Goal: Task Accomplishment & Management: Manage account settings

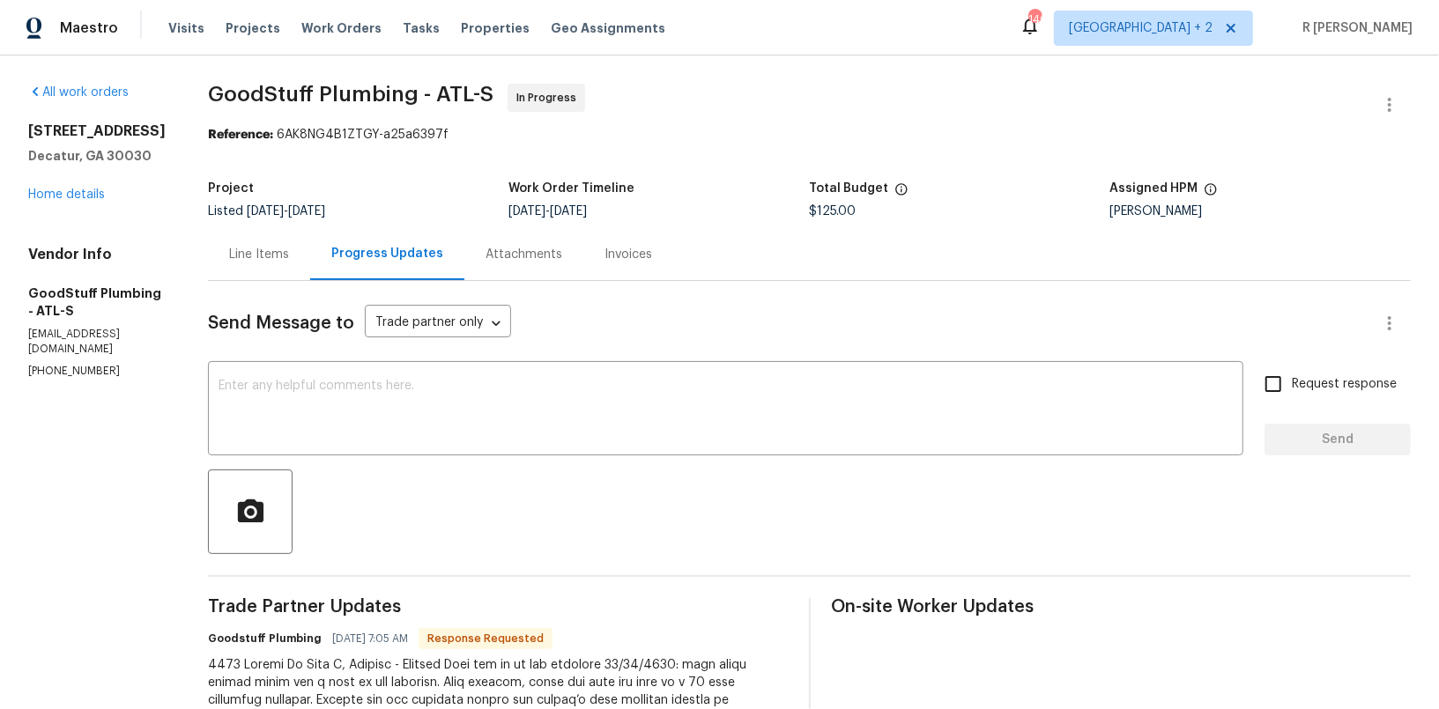
click at [464, 383] on textarea at bounding box center [726, 411] width 1014 height 62
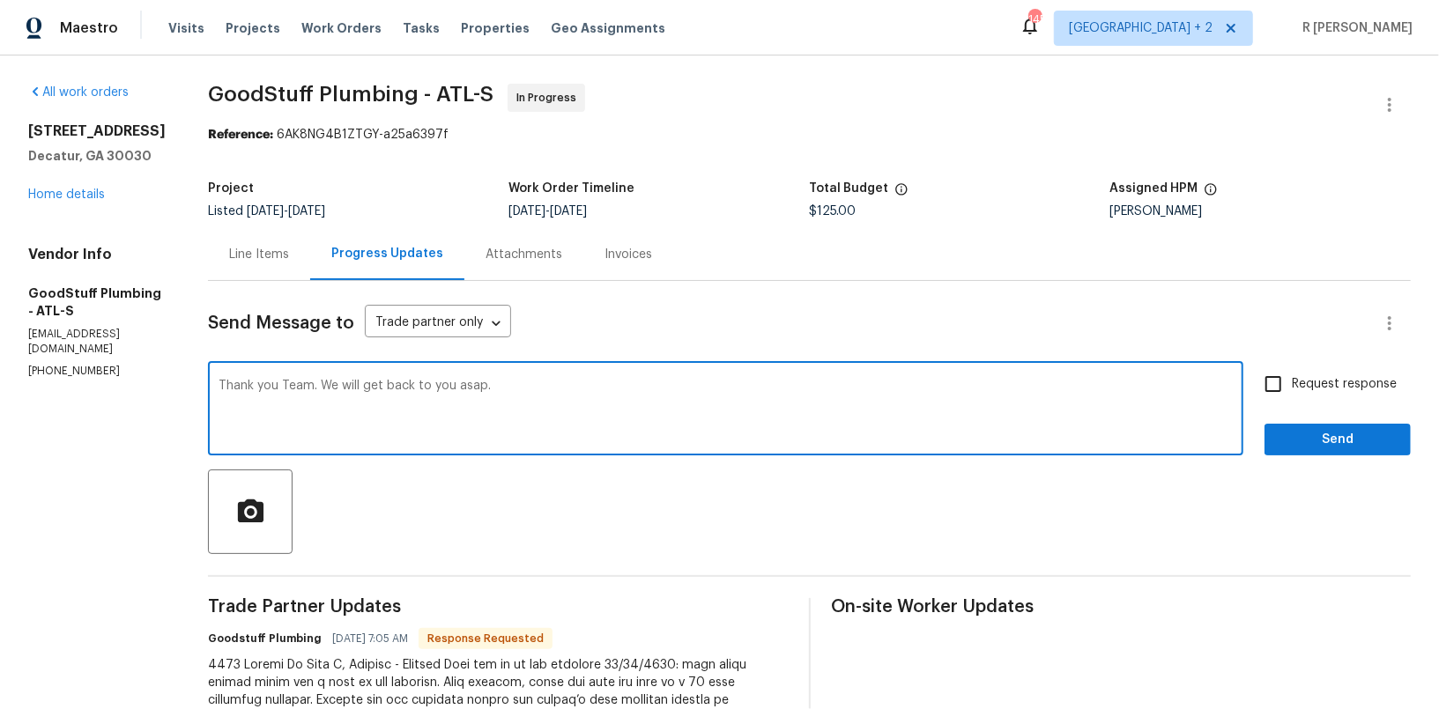
type textarea "Thank you Team. We will get back to you asap."
click at [1338, 445] on span "Send" at bounding box center [1338, 440] width 118 height 22
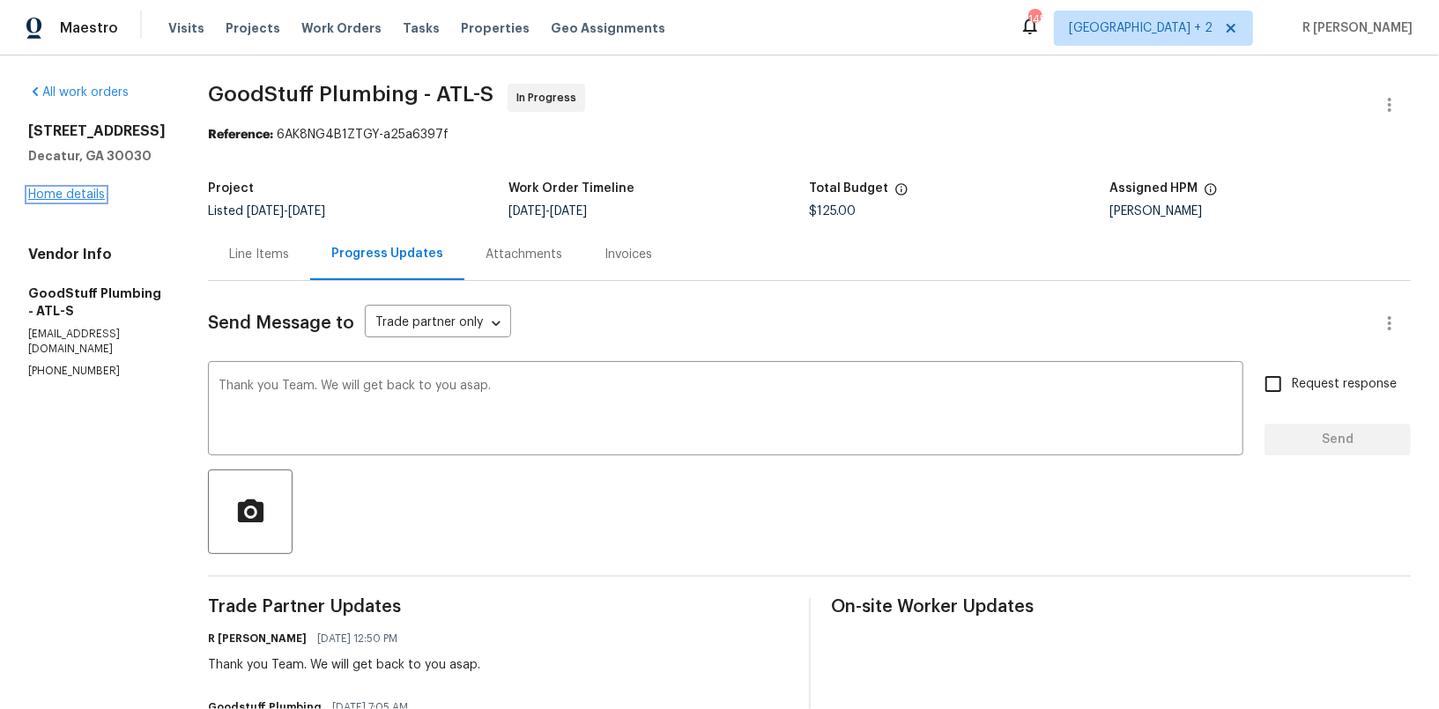
click at [91, 192] on link "Home details" at bounding box center [66, 195] width 77 height 12
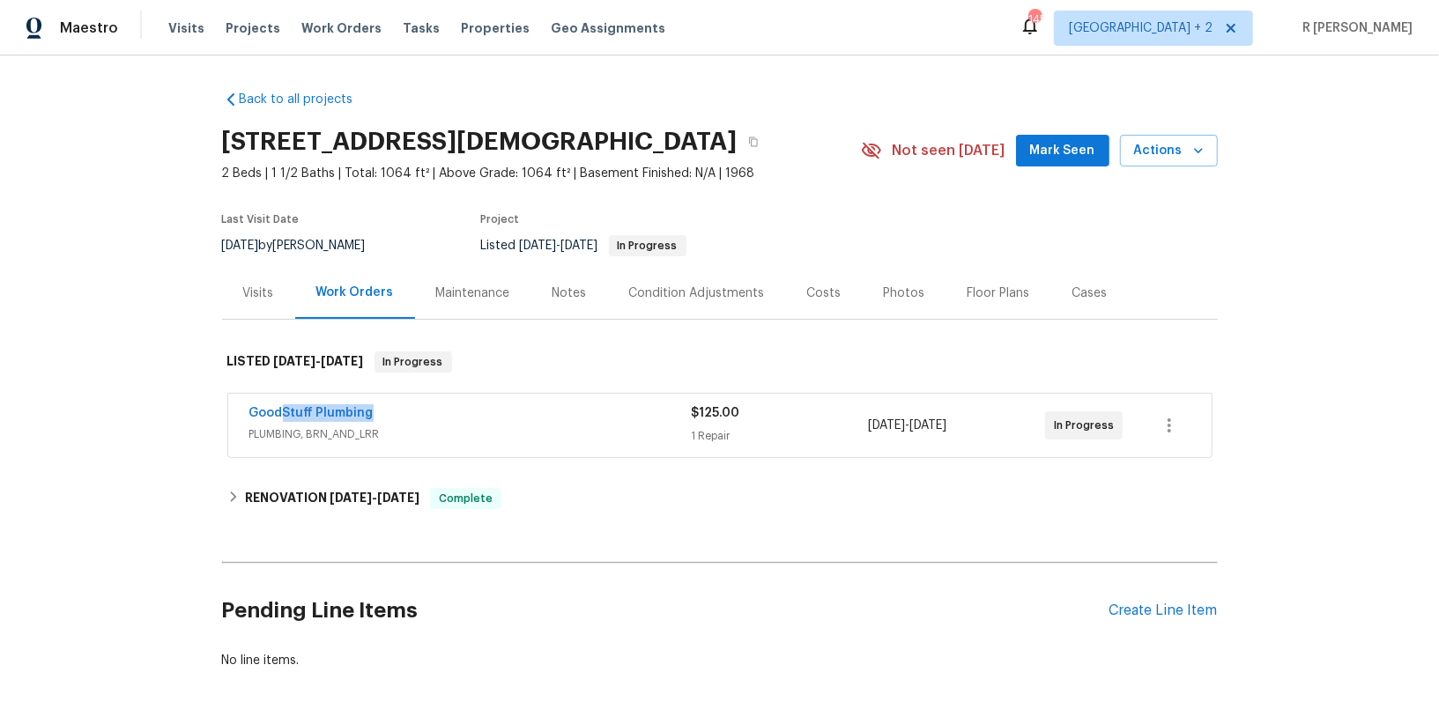
drag, startPoint x: 390, startPoint y: 407, endPoint x: 197, endPoint y: 407, distance: 192.1
click at [197, 407] on div "Back to all projects 1175 Church St Unit B, Decatur, GA 30030 2 Beds | 1 1/2 Ba…" at bounding box center [719, 383] width 1439 height 654
copy link "GoodStuff Plumbing"
click at [293, 416] on link "GoodStuff Plumbing" at bounding box center [311, 413] width 124 height 12
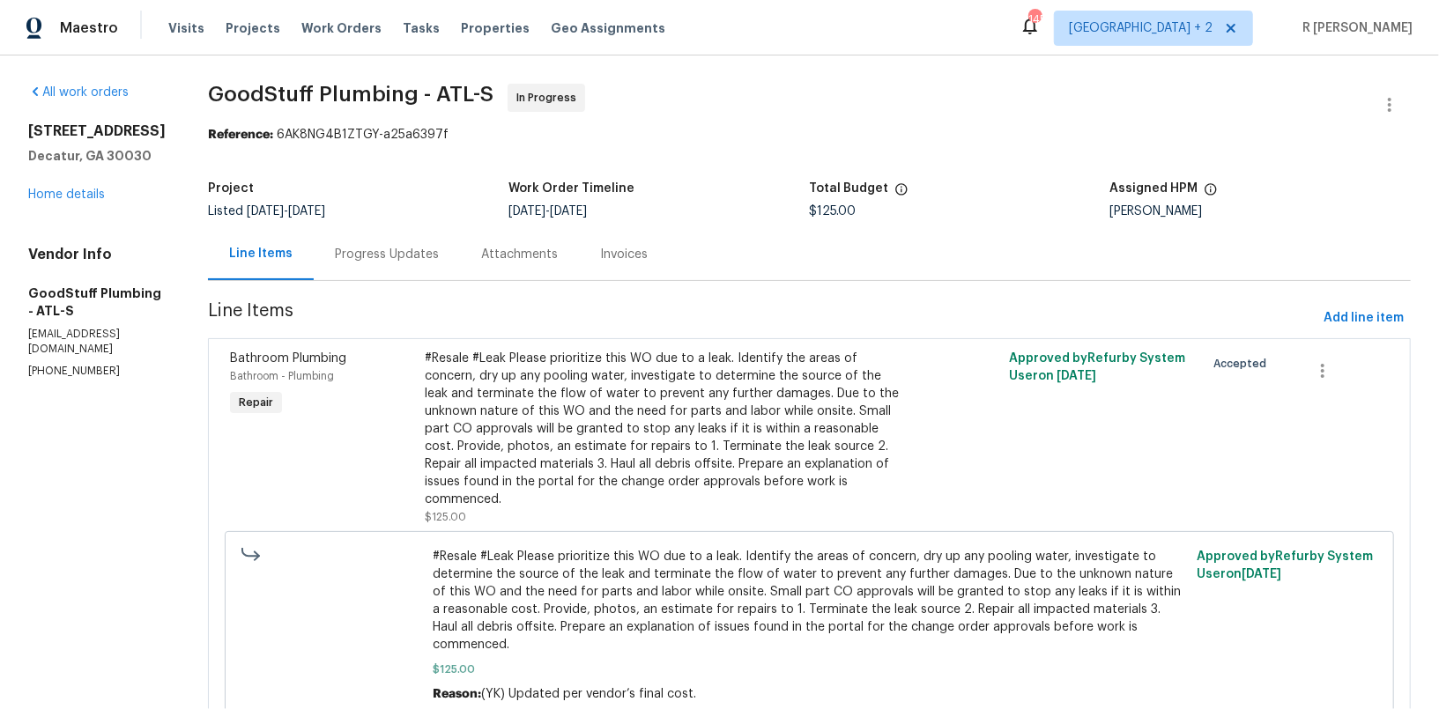
click at [446, 273] on div "Progress Updates" at bounding box center [387, 254] width 146 height 52
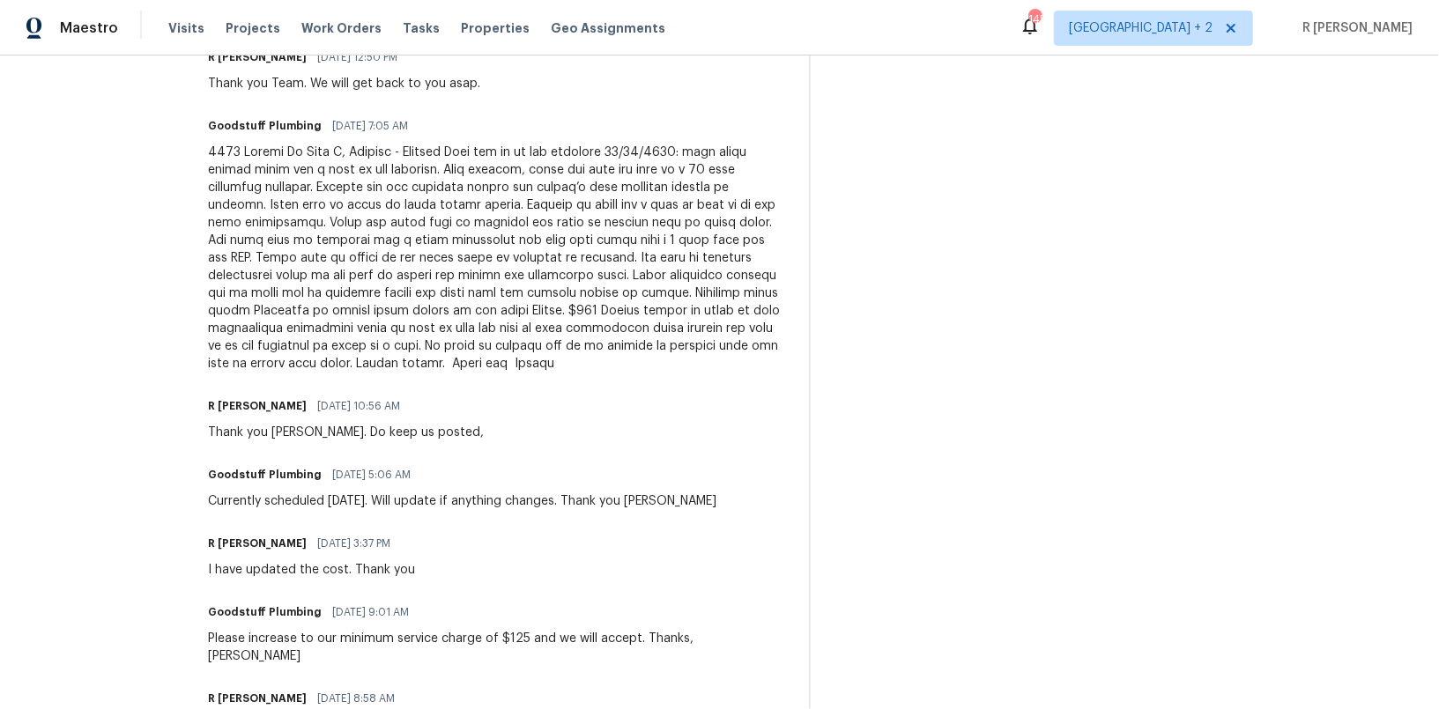
scroll to position [583, 0]
click at [498, 178] on div at bounding box center [498, 256] width 580 height 229
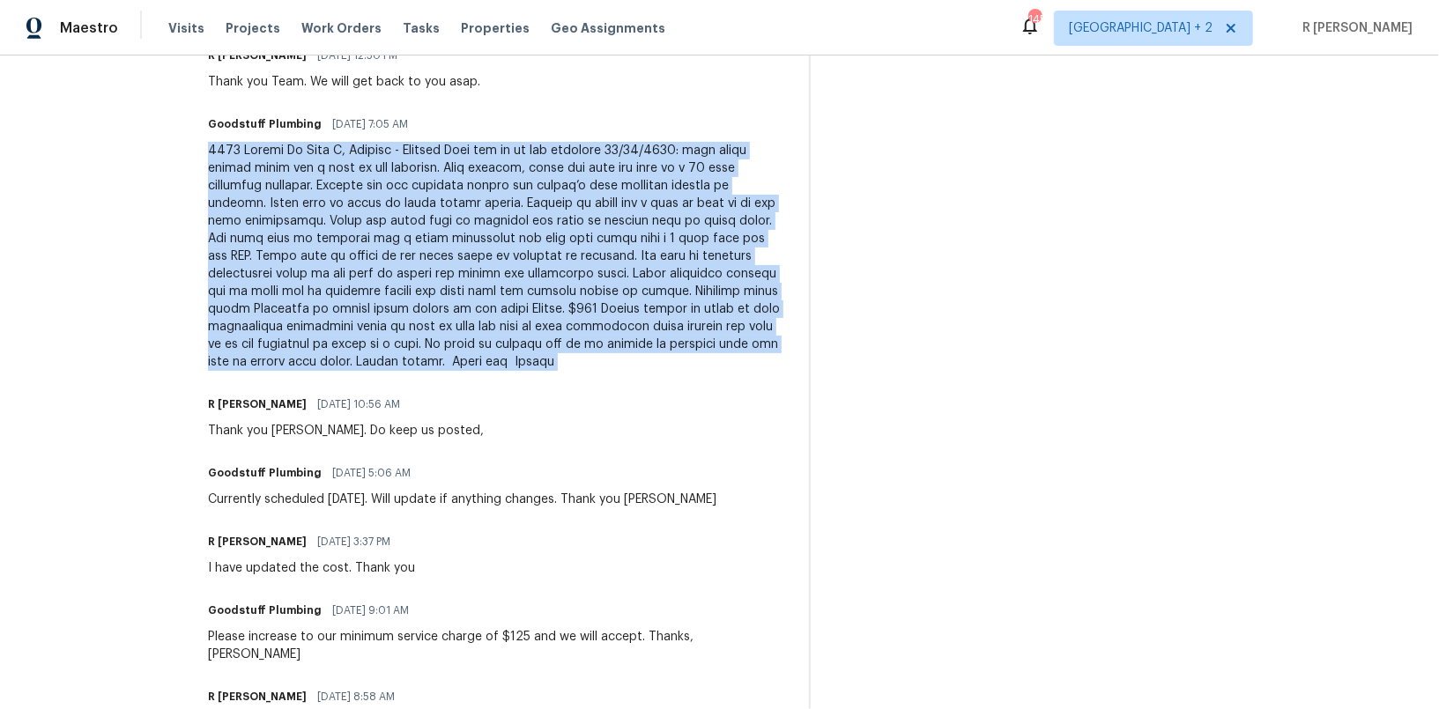
click at [498, 178] on div at bounding box center [498, 256] width 580 height 229
copy div "1175 Church St Unit B, Decatur - Bradley Went out on to the property 09/22/2025…"
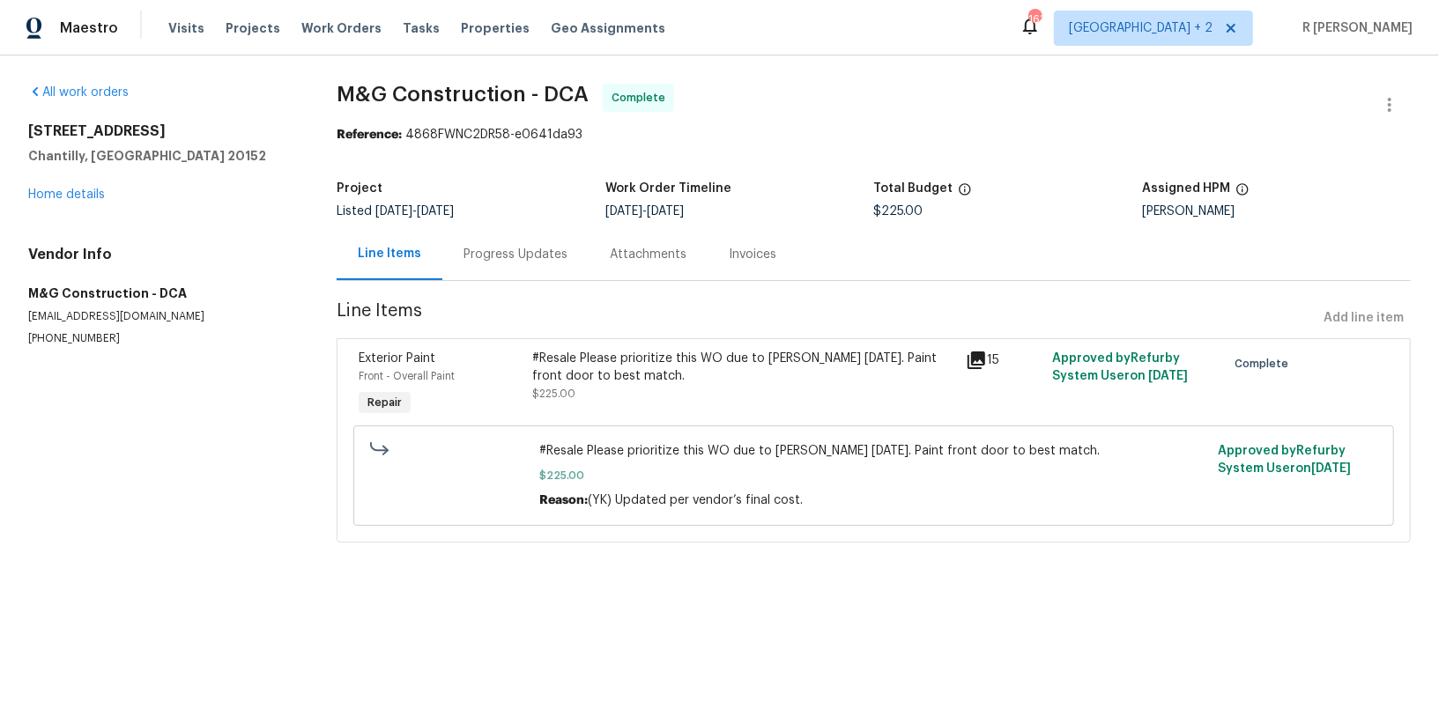
click at [492, 247] on div "Progress Updates" at bounding box center [516, 255] width 104 height 18
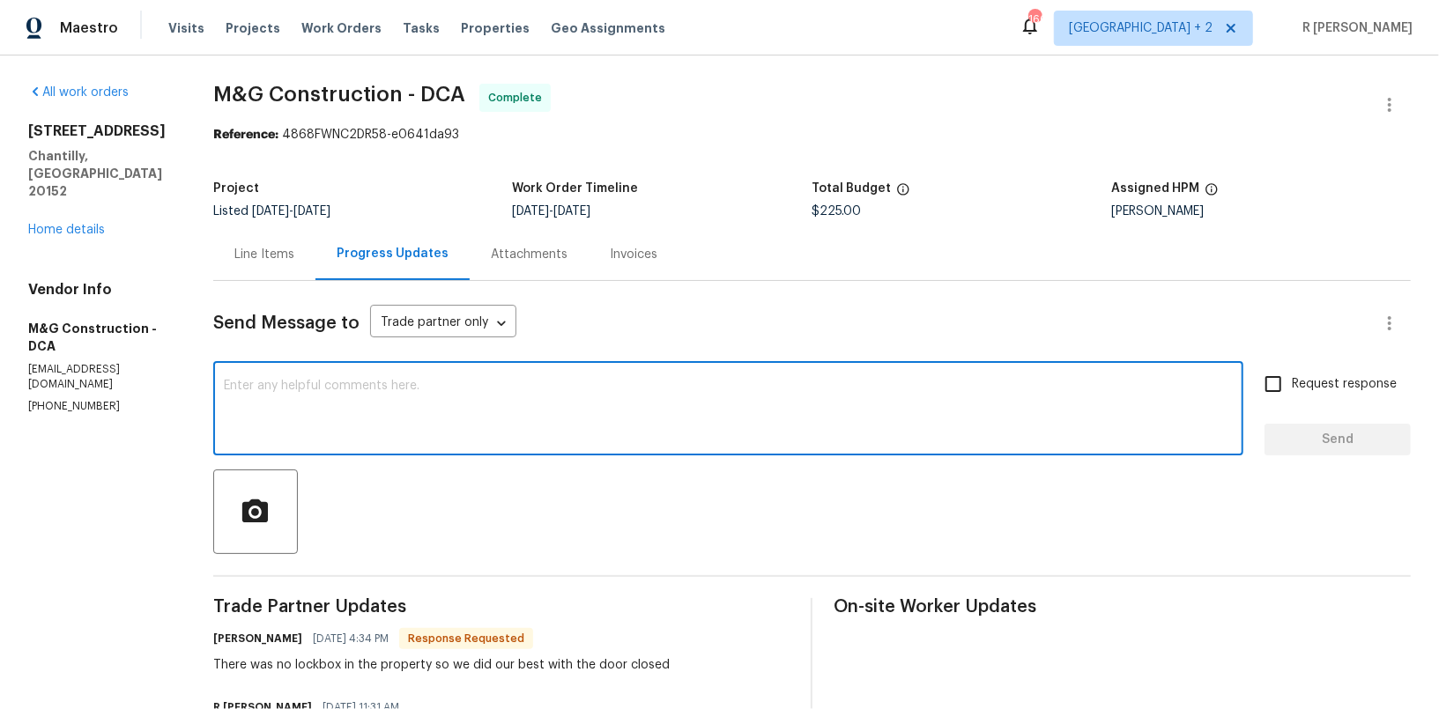
click at [465, 413] on textarea at bounding box center [728, 411] width 1009 height 62
click at [231, 640] on h6 "[PERSON_NAME]" at bounding box center [257, 639] width 89 height 18
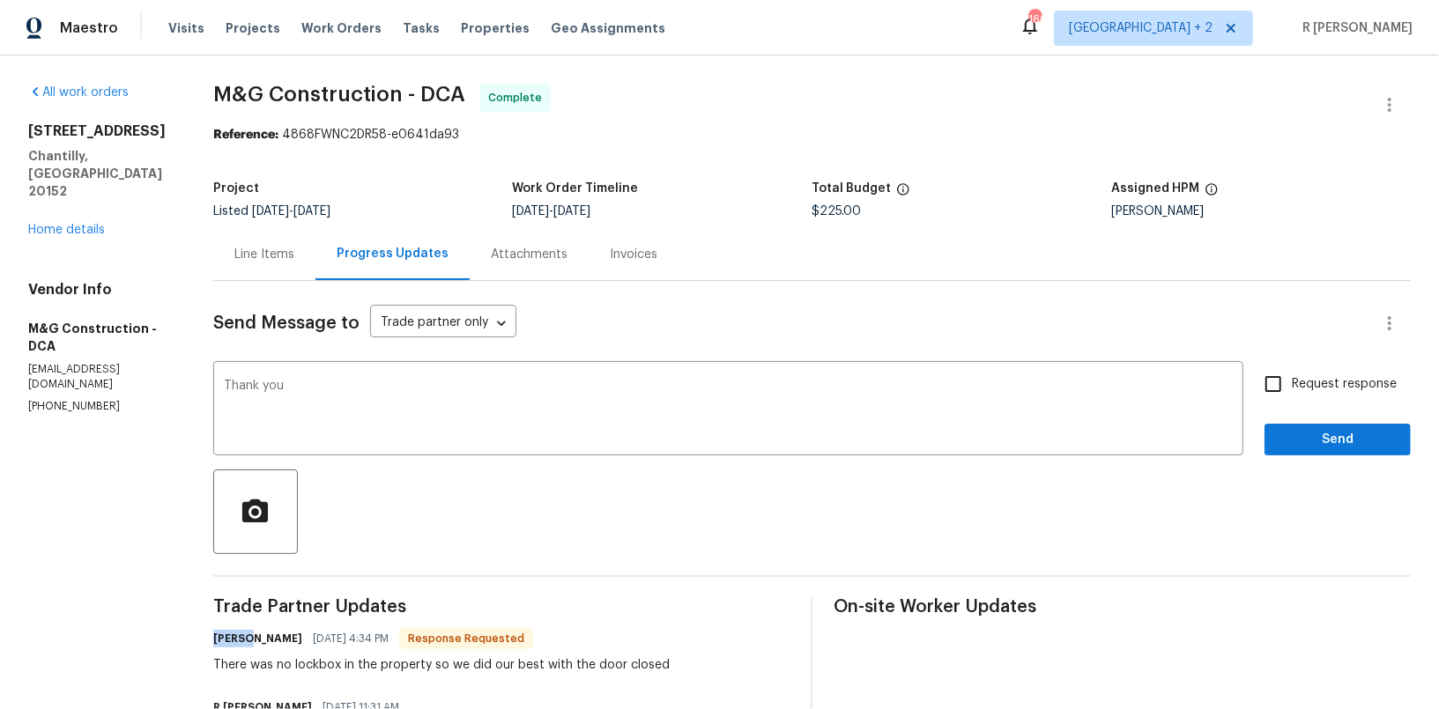
copy h6 "Cheila"
click at [406, 397] on textarea "Thank you" at bounding box center [728, 411] width 1009 height 62
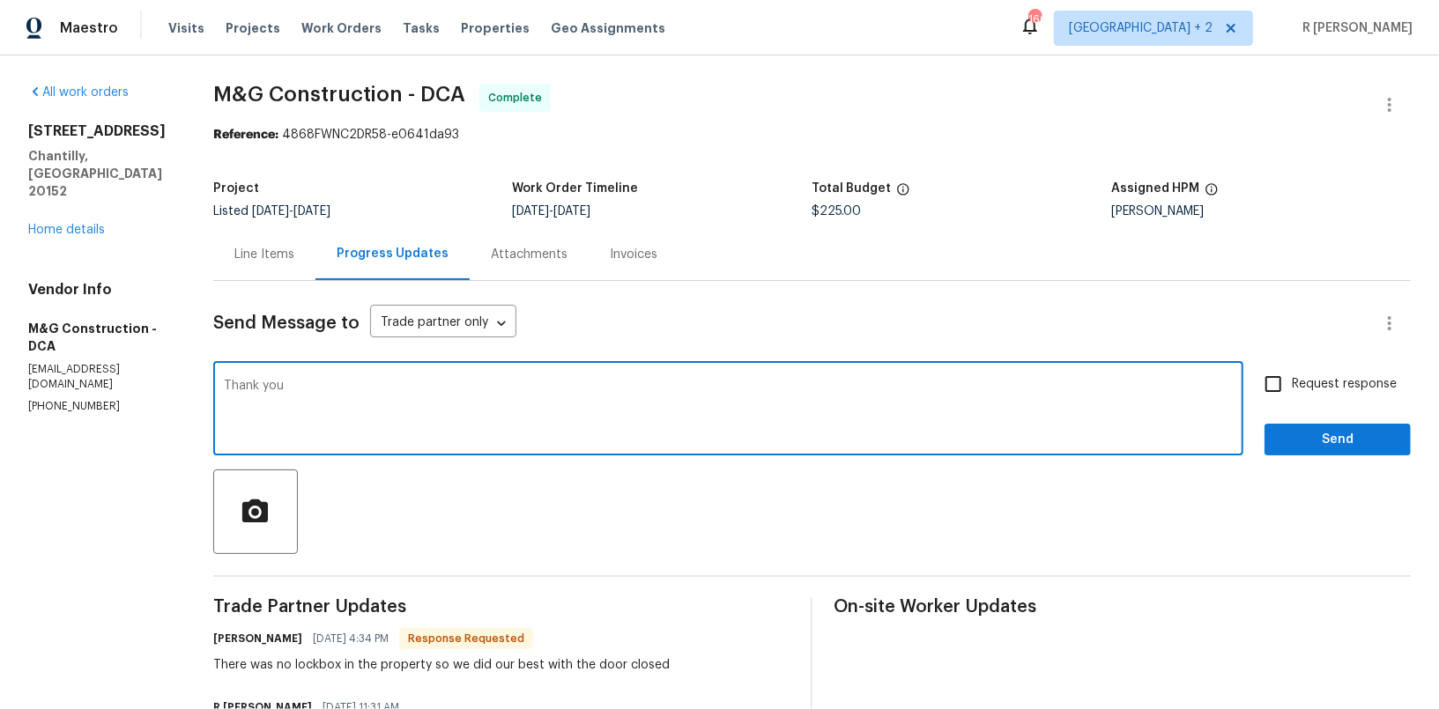
paste textarea "Cheila"
type textarea "Thank you [PERSON_NAME]."
click at [1359, 444] on span "Send" at bounding box center [1338, 440] width 118 height 22
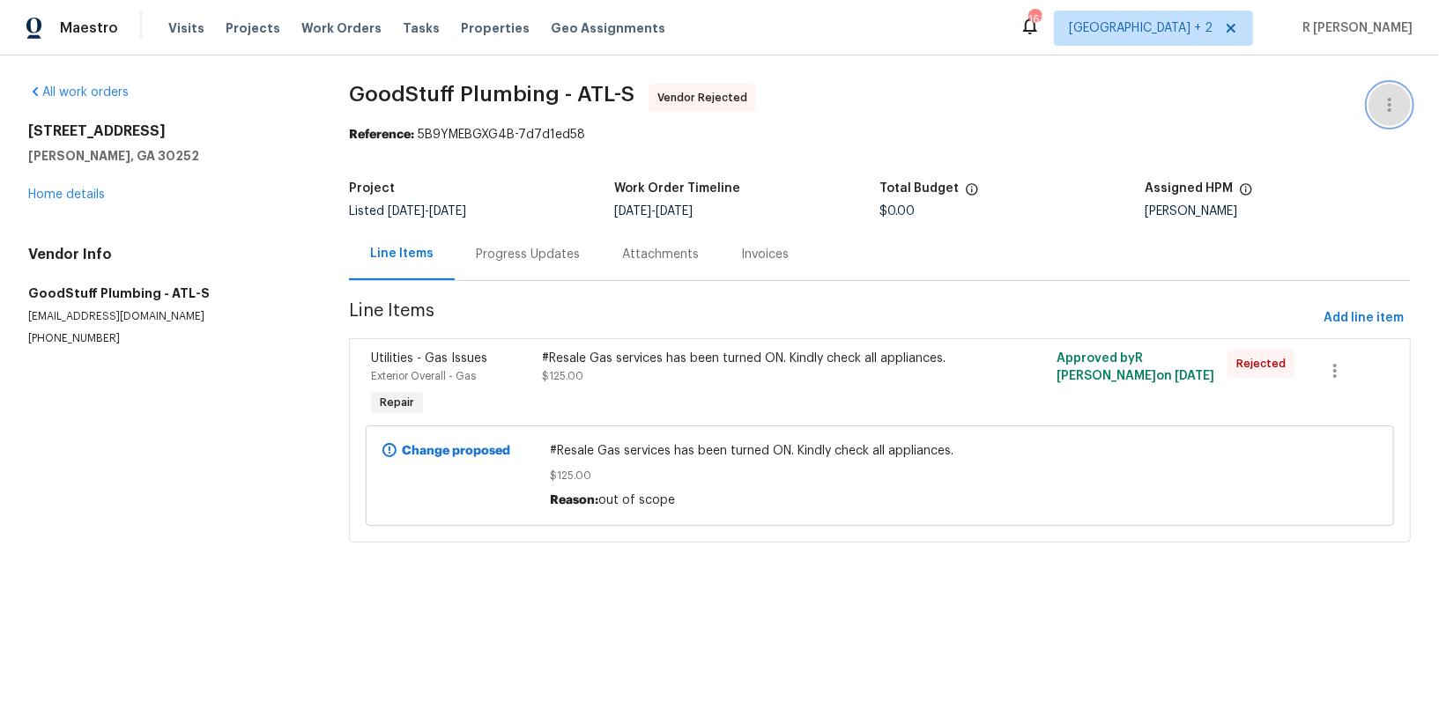
click at [1389, 106] on icon "button" at bounding box center [1389, 104] width 21 height 21
click at [1271, 108] on li "Edit" at bounding box center [1332, 104] width 190 height 29
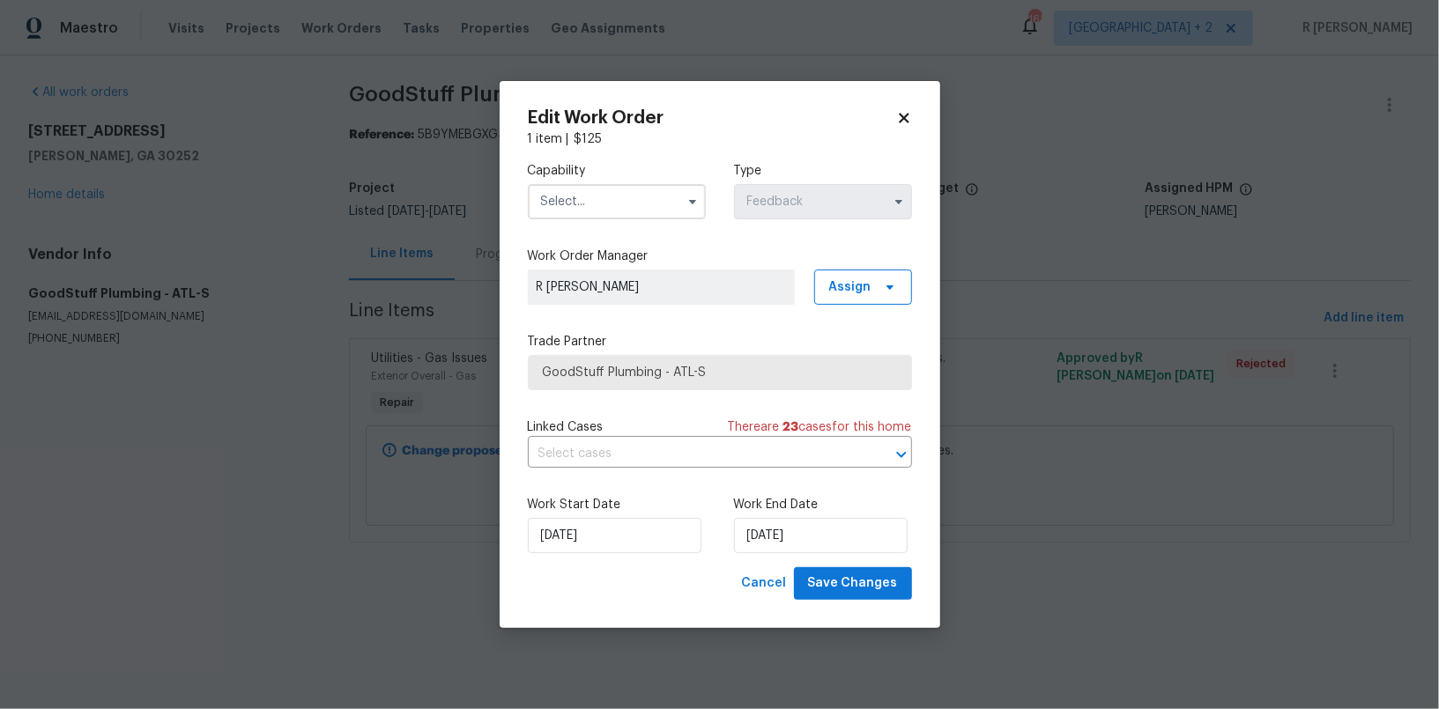
click at [616, 202] on input "text" at bounding box center [617, 201] width 178 height 35
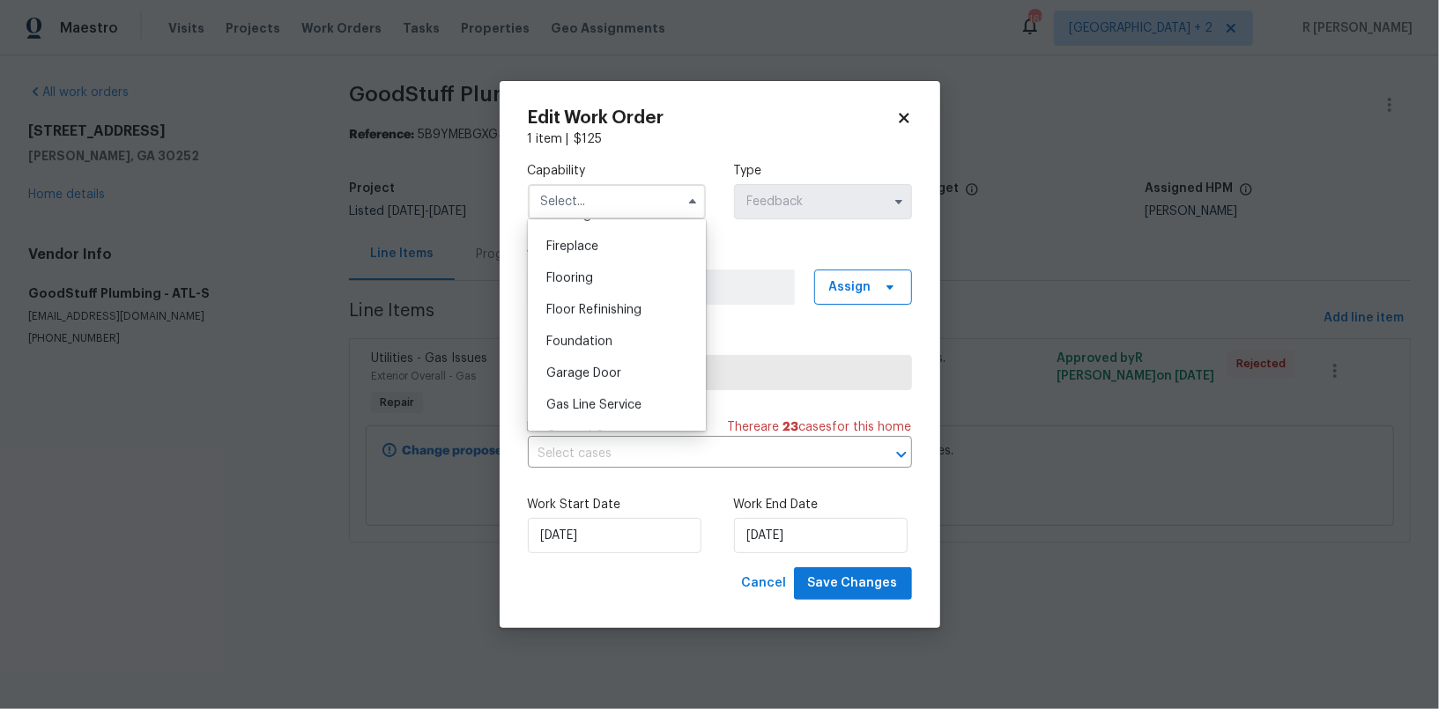
scroll to position [657, 0]
click at [609, 206] on input "text" at bounding box center [617, 201] width 178 height 35
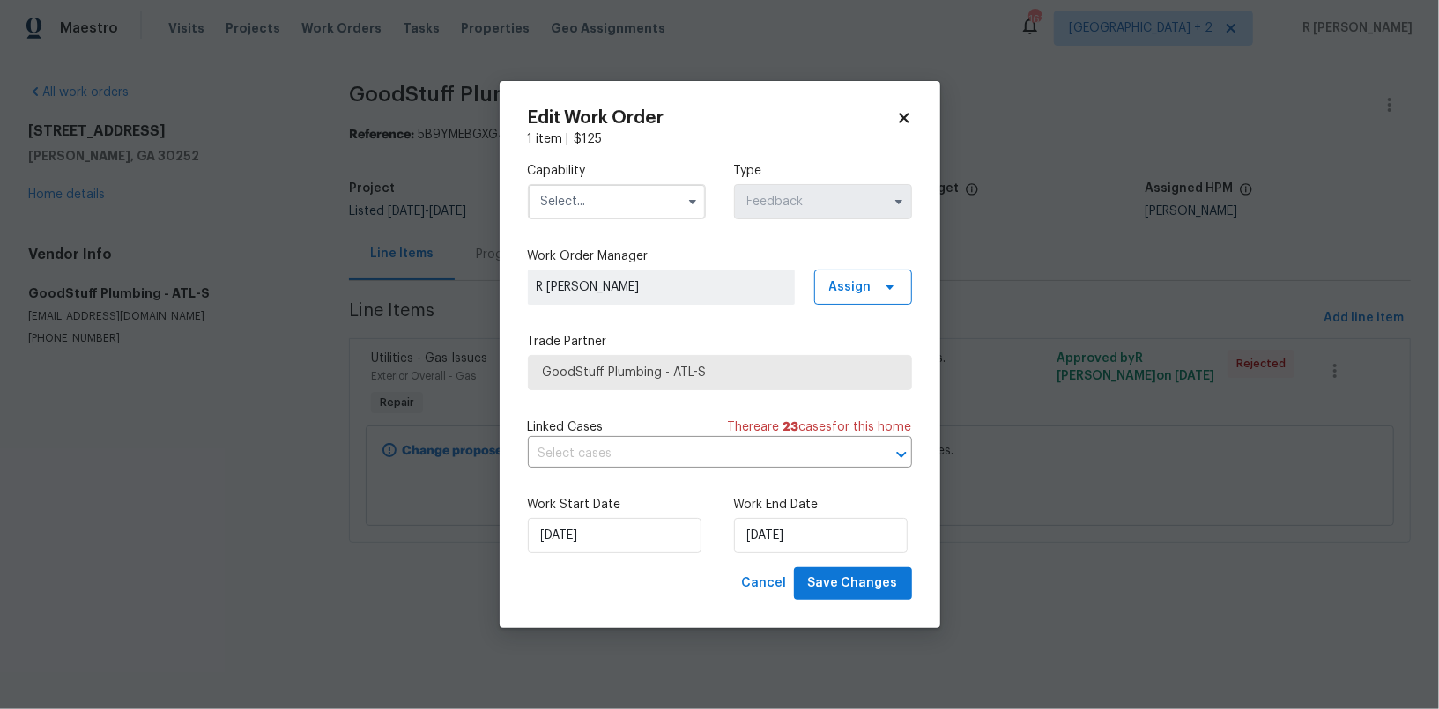
click at [618, 195] on input "text" at bounding box center [617, 201] width 178 height 35
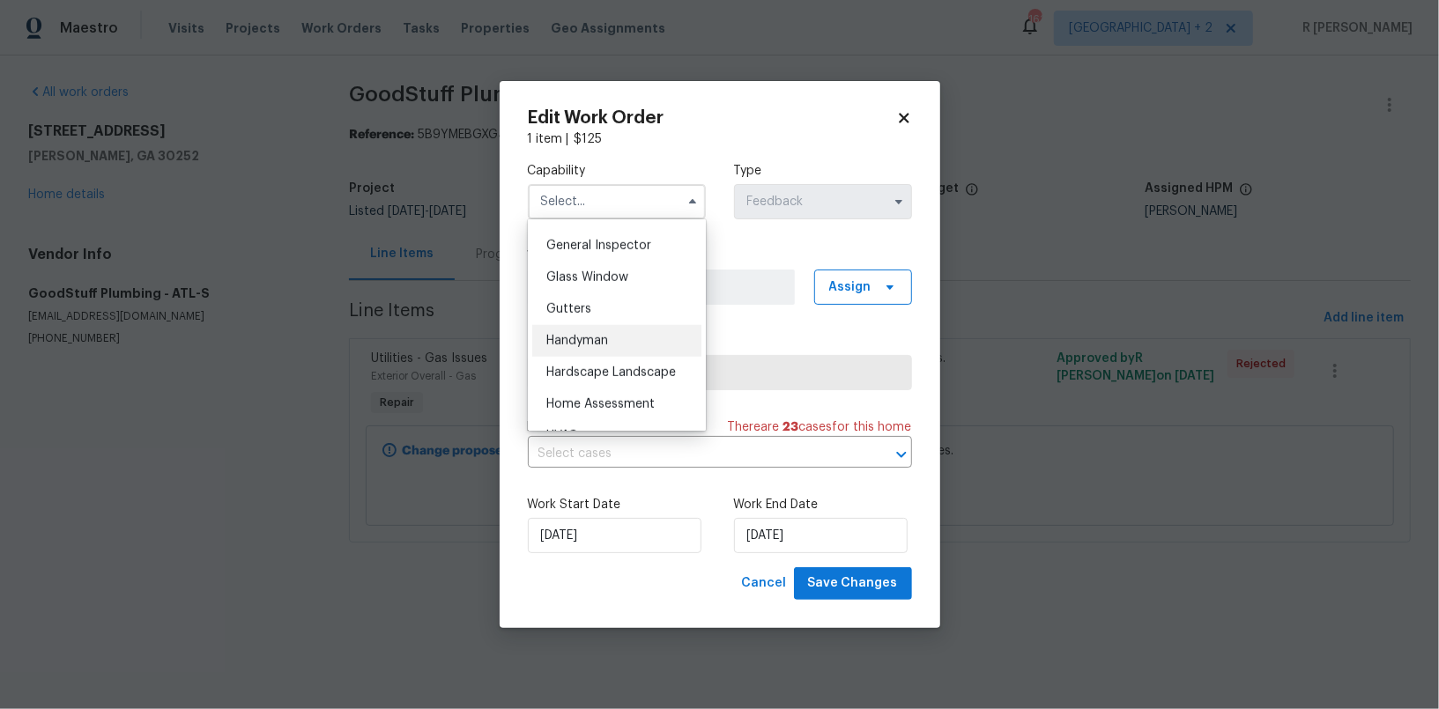
scroll to position [870, 0]
click at [605, 329] on div "Handyman" at bounding box center [616, 339] width 169 height 32
type input "Handyman"
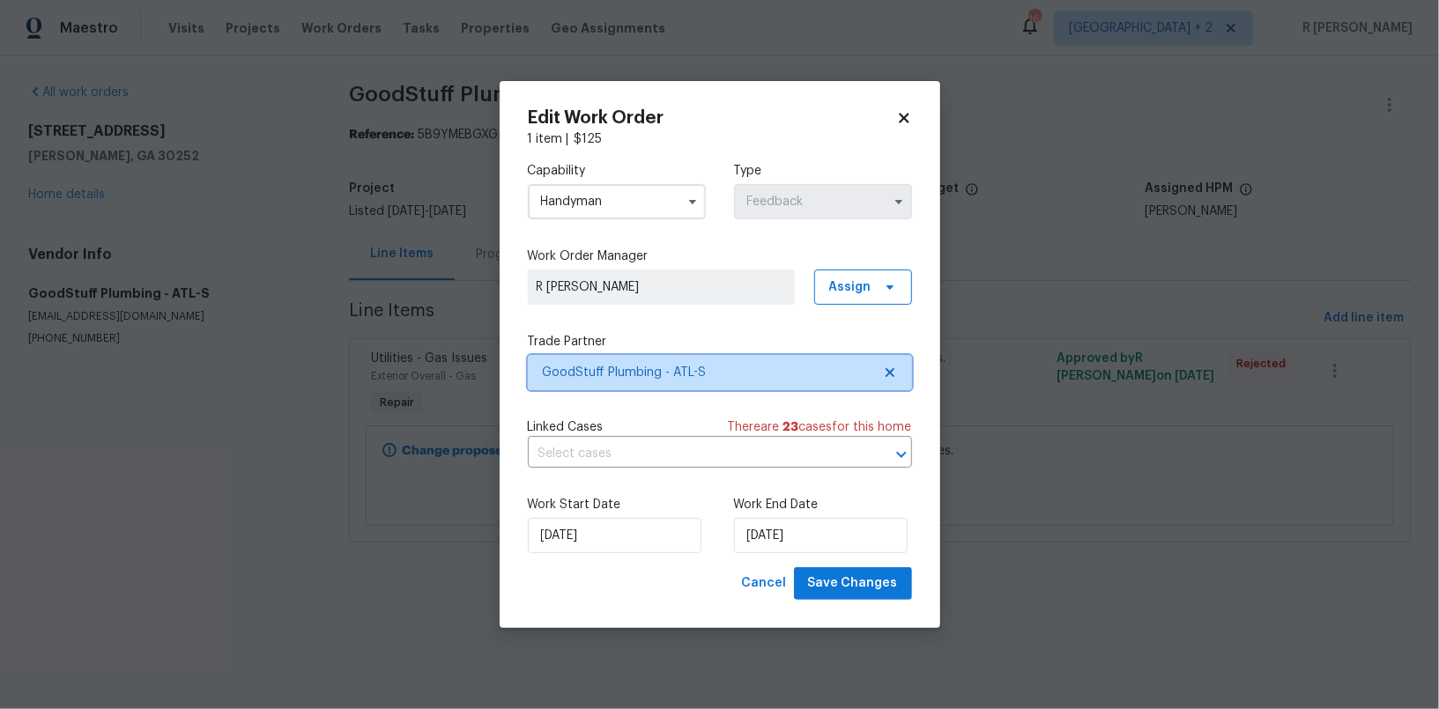
click at [607, 380] on span "GoodStuff Plumbing - ATL-S" at bounding box center [707, 373] width 329 height 18
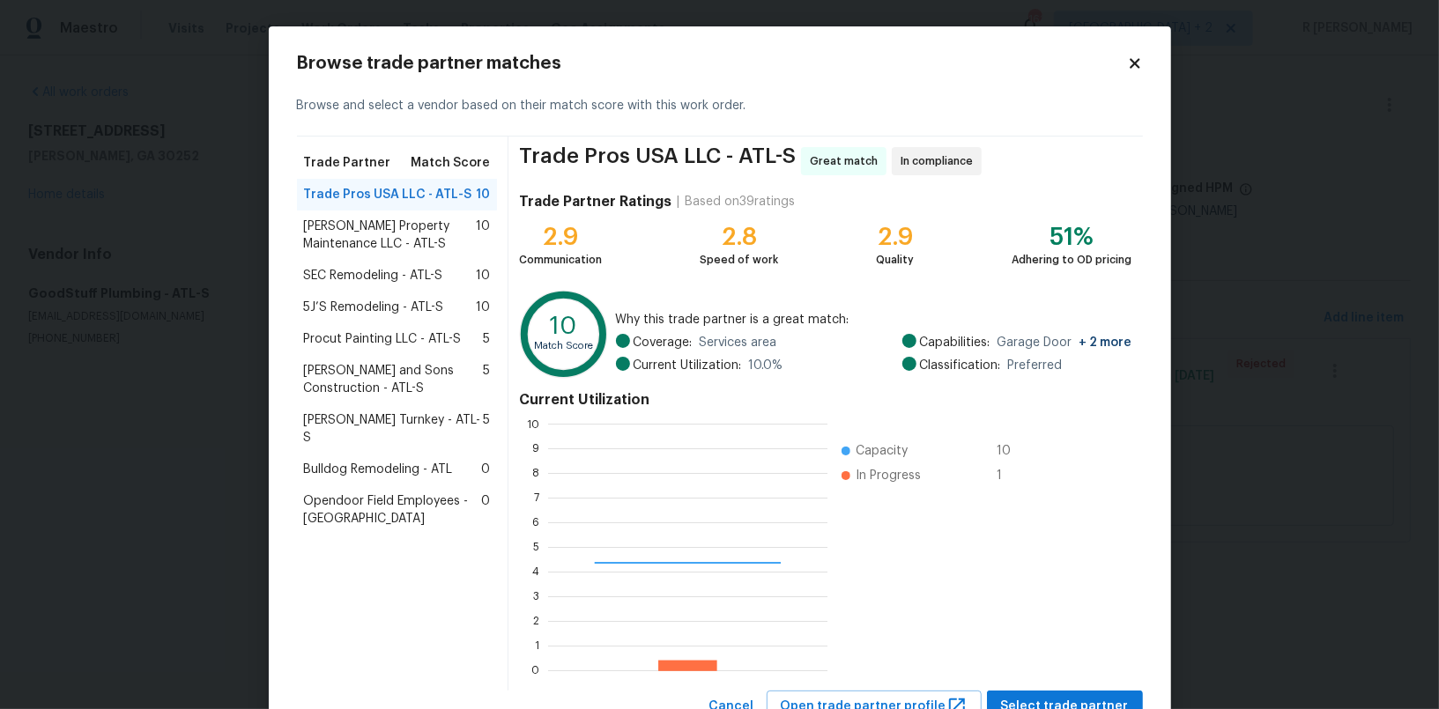
scroll to position [247, 279]
click at [367, 216] on div "Glen Property Maintenance LLC - ATL-S 10" at bounding box center [397, 235] width 201 height 49
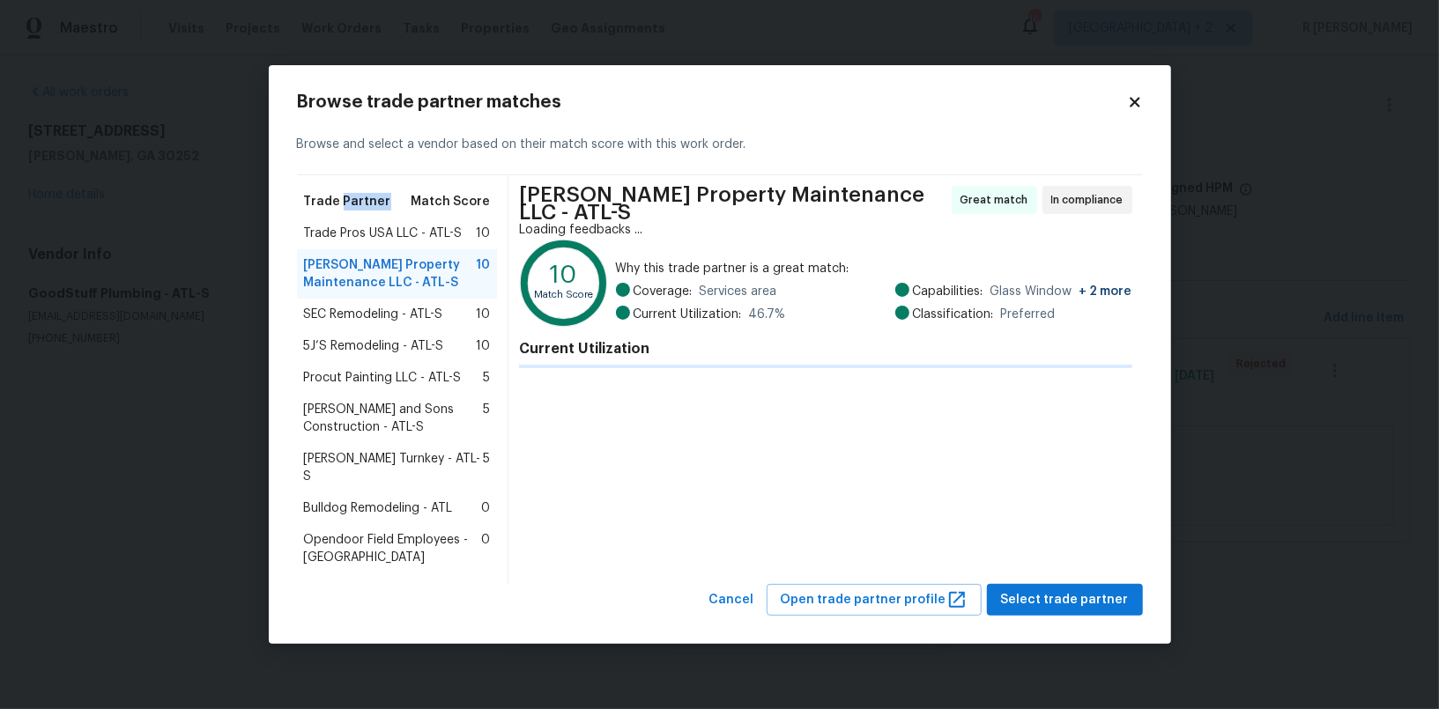
click at [367, 211] on span "Trade Partner" at bounding box center [347, 202] width 87 height 18
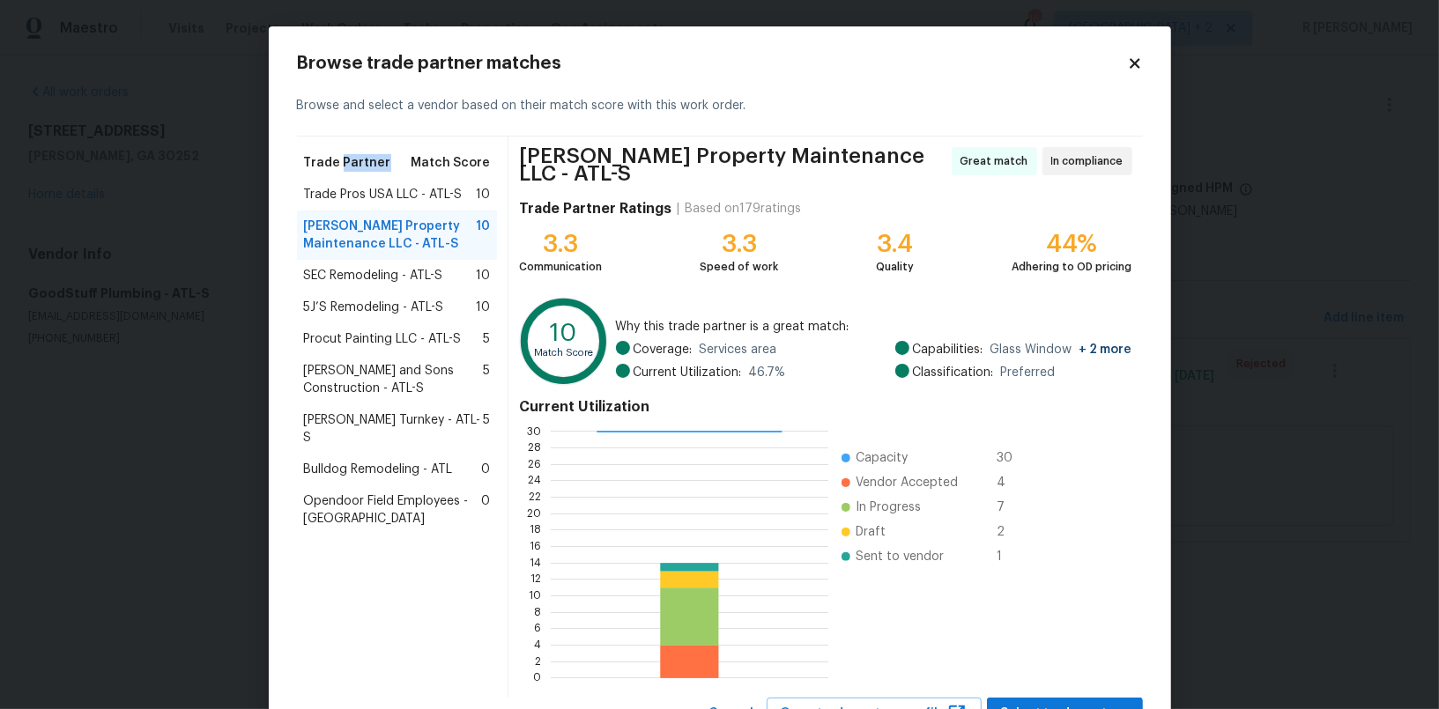
scroll to position [67, 0]
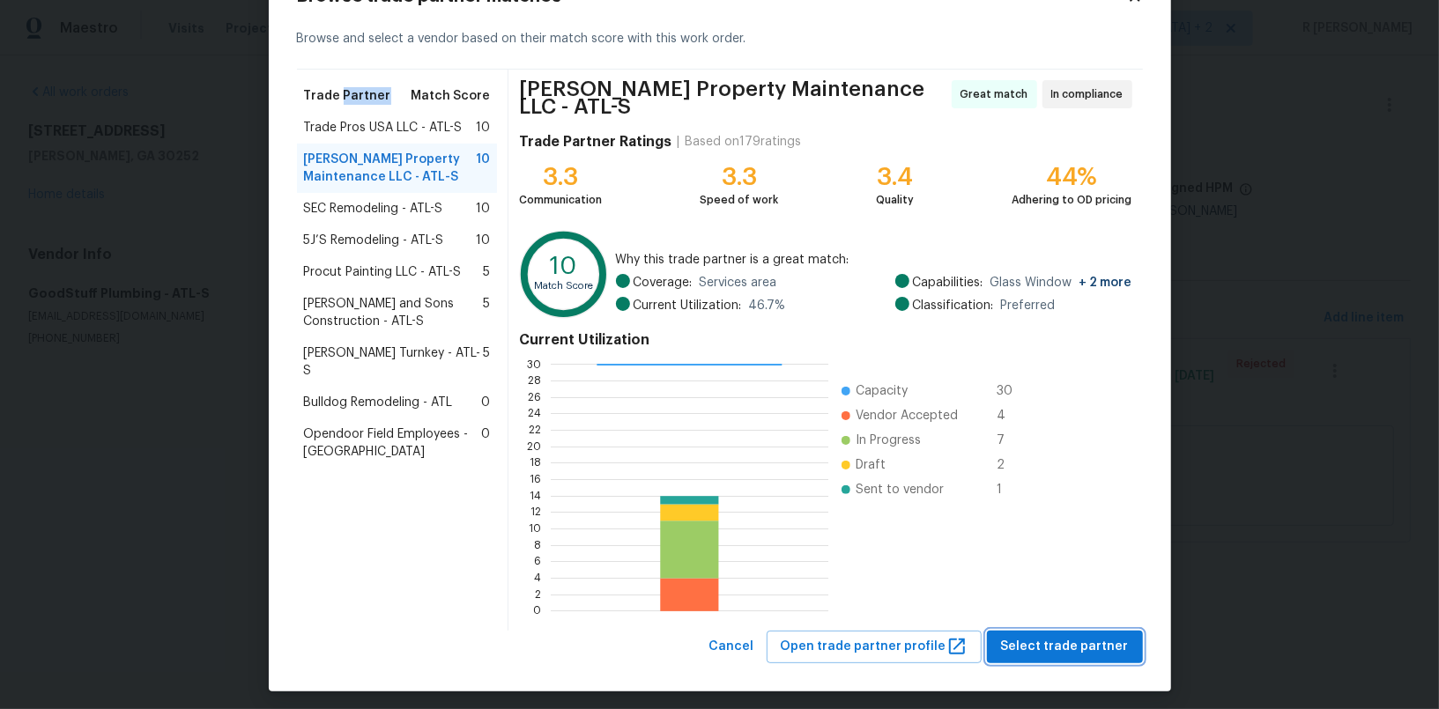
click at [1065, 640] on span "Select trade partner" at bounding box center [1065, 647] width 128 height 22
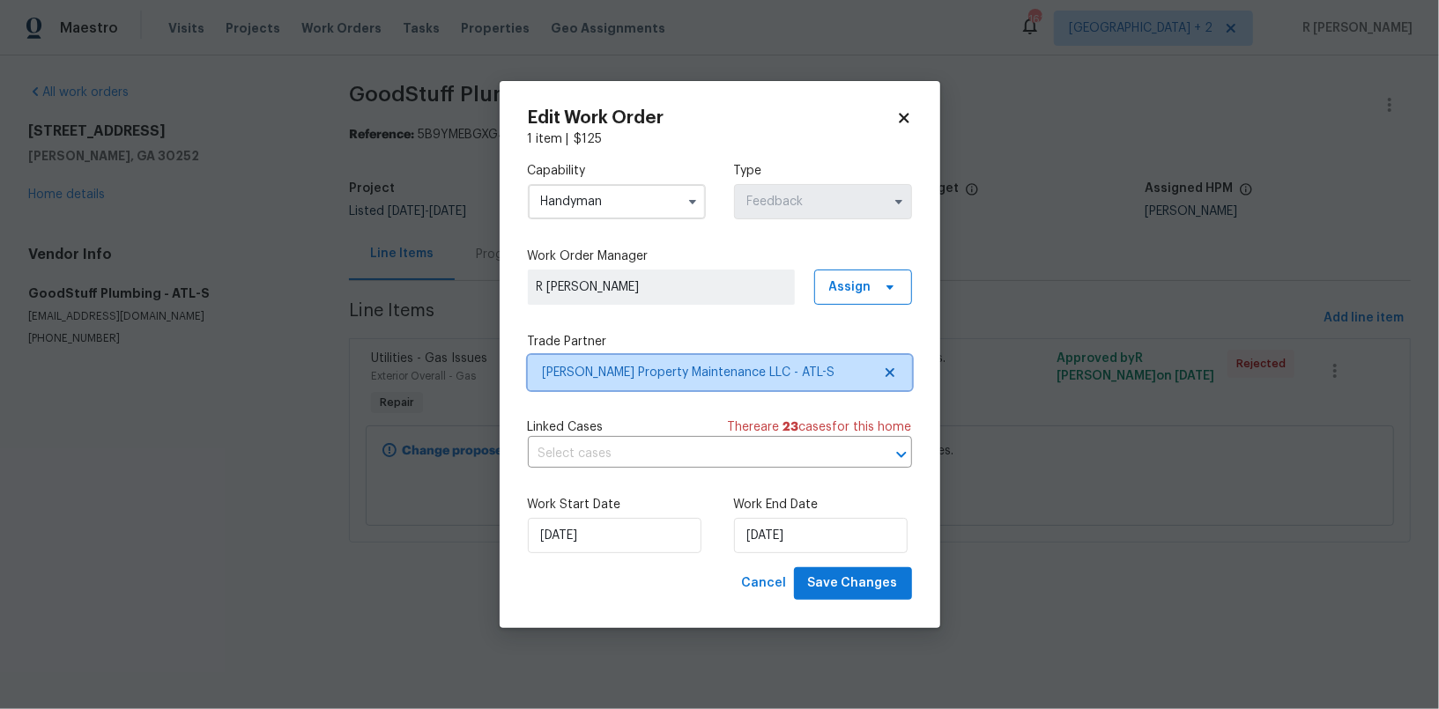
scroll to position [0, 0]
click at [859, 589] on span "Save Changes" at bounding box center [853, 584] width 90 height 22
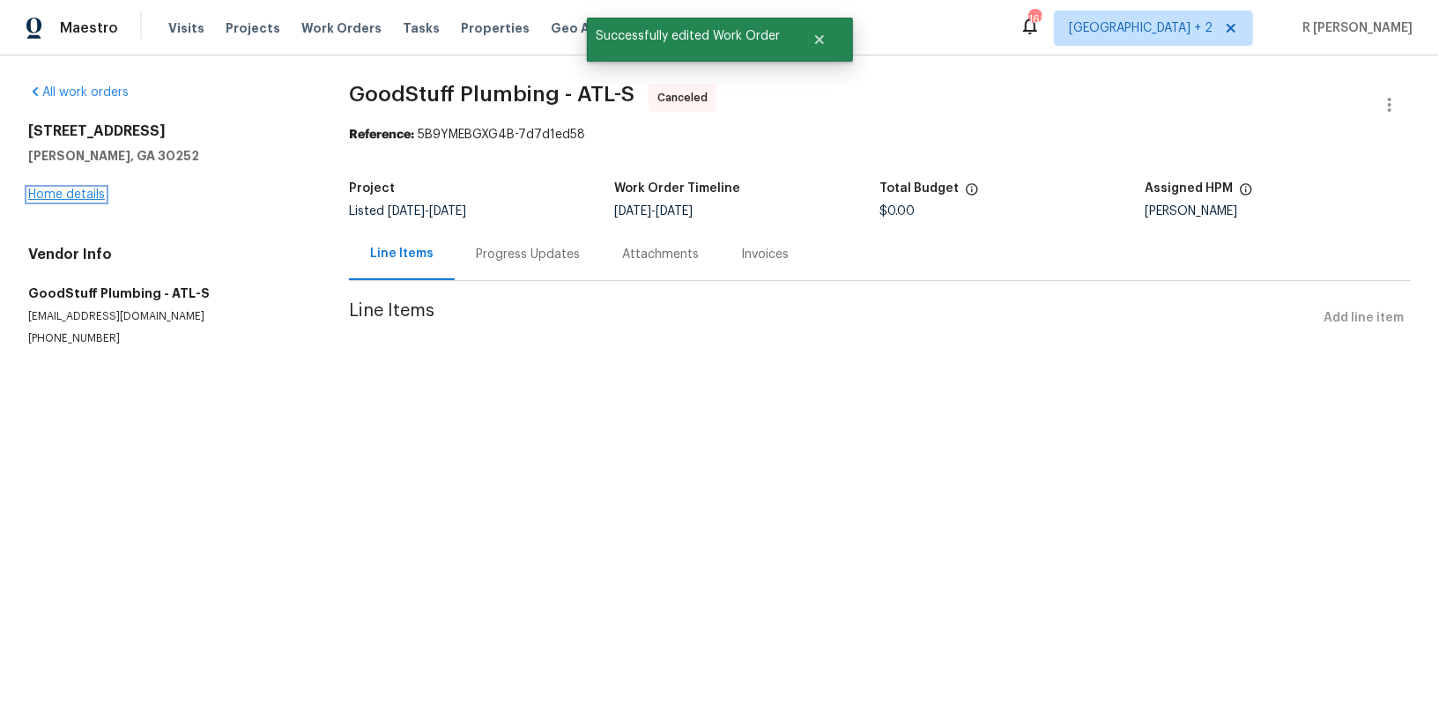
click at [58, 197] on link "Home details" at bounding box center [66, 195] width 77 height 12
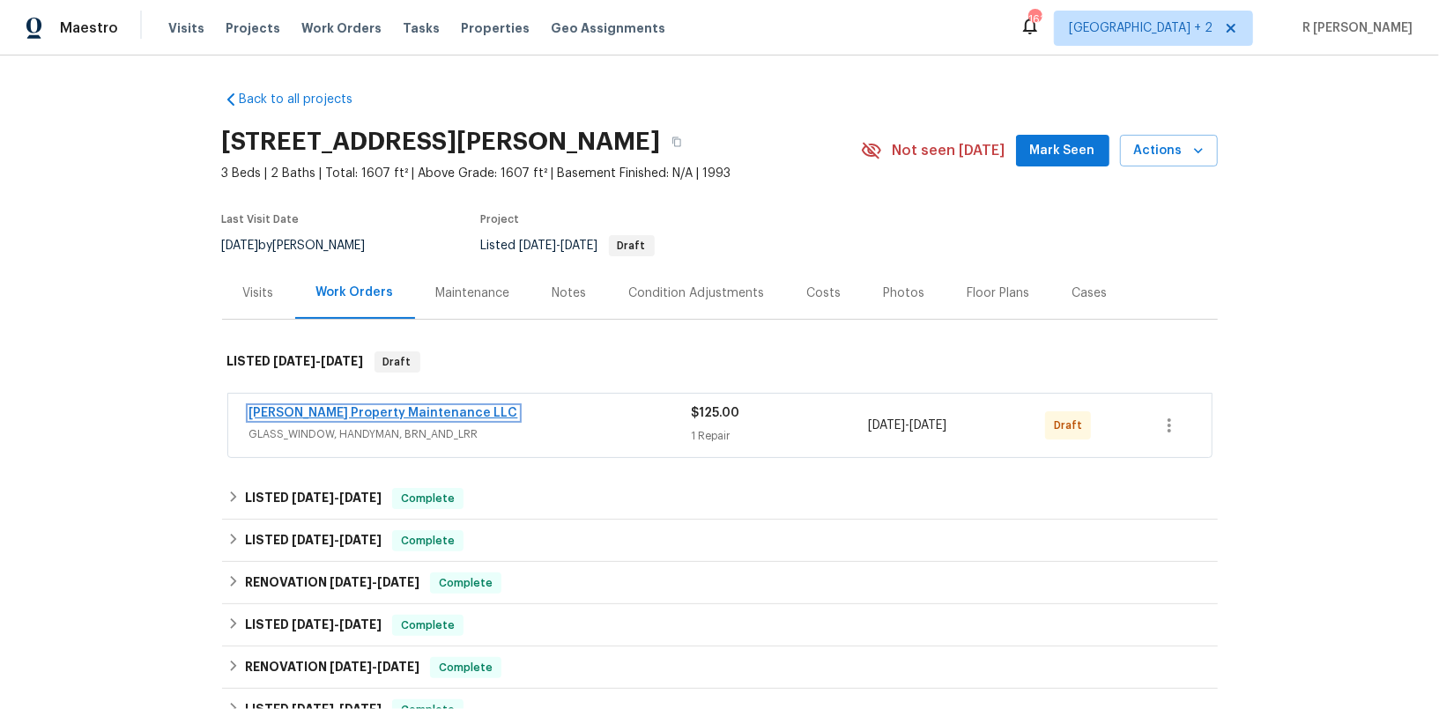
click at [353, 415] on link "Glen Property Maintenance LLC" at bounding box center [383, 413] width 269 height 12
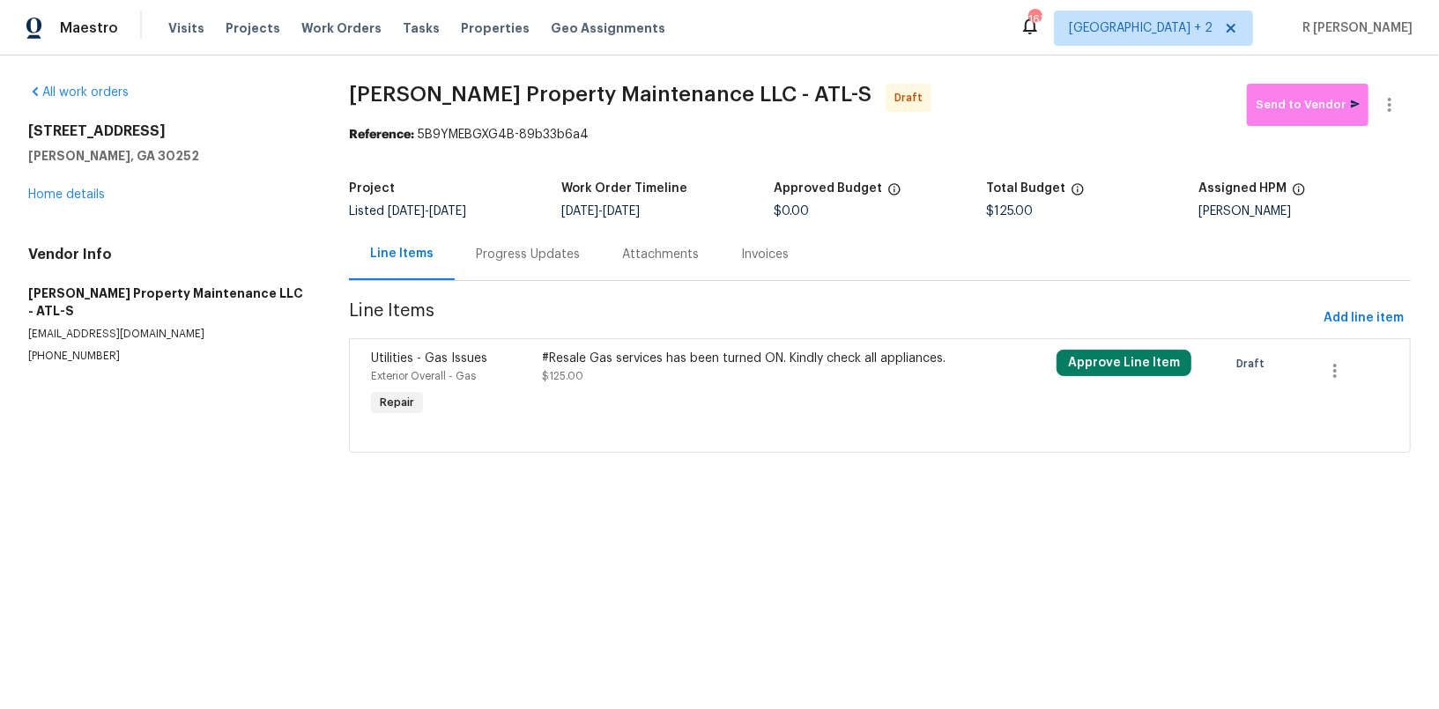
click at [605, 361] on div "#Resale Gas services has been turned ON. Kindly check all appliances." at bounding box center [752, 359] width 418 height 18
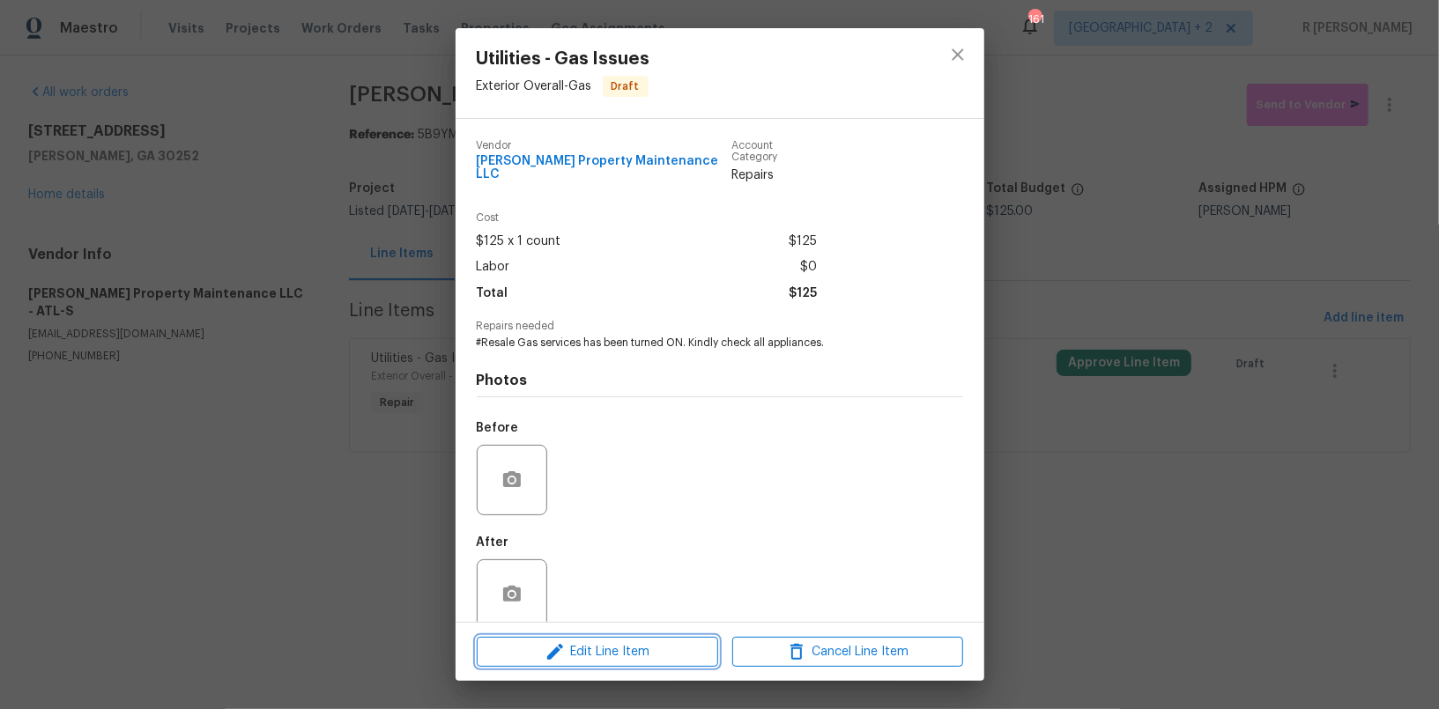
click at [591, 638] on button "Edit Line Item" at bounding box center [597, 652] width 241 height 31
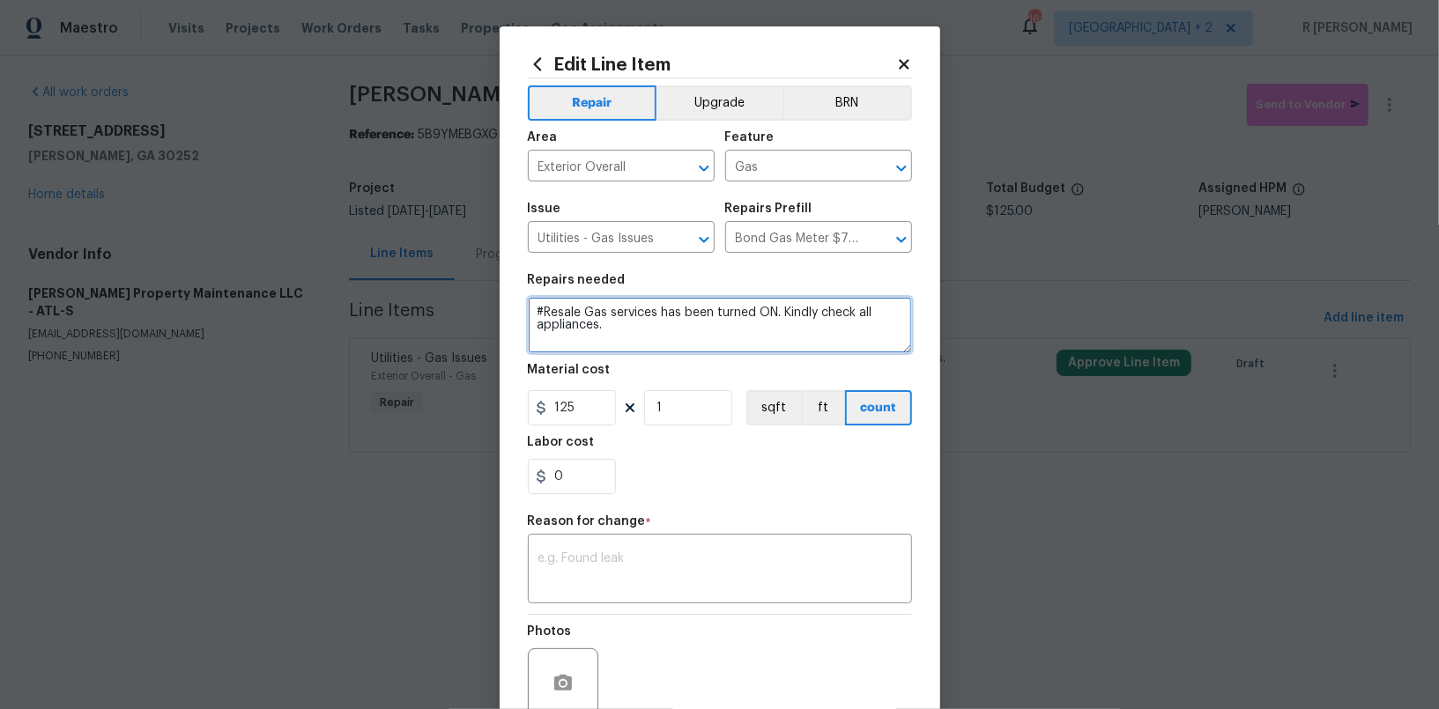
click at [577, 320] on textarea "#Resale Gas services has been turned ON. Kindly check all appliances." at bounding box center [720, 325] width 384 height 56
paste textarea "Please check gas meter is in the on position, all appliances utilizing gas are …"
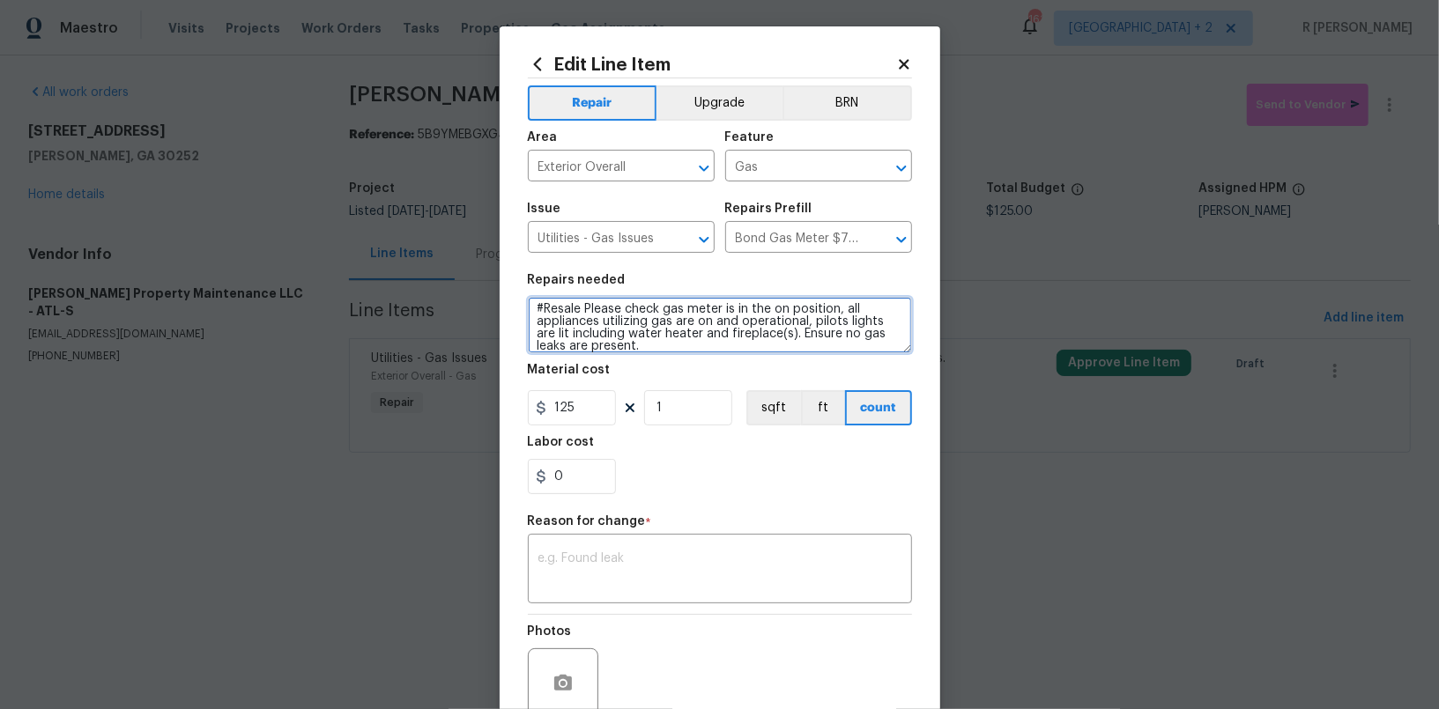
type textarea "#Resale Please check gas meter is in the on position, all appliances utilizing …"
click at [671, 546] on div "x ​" at bounding box center [720, 571] width 384 height 65
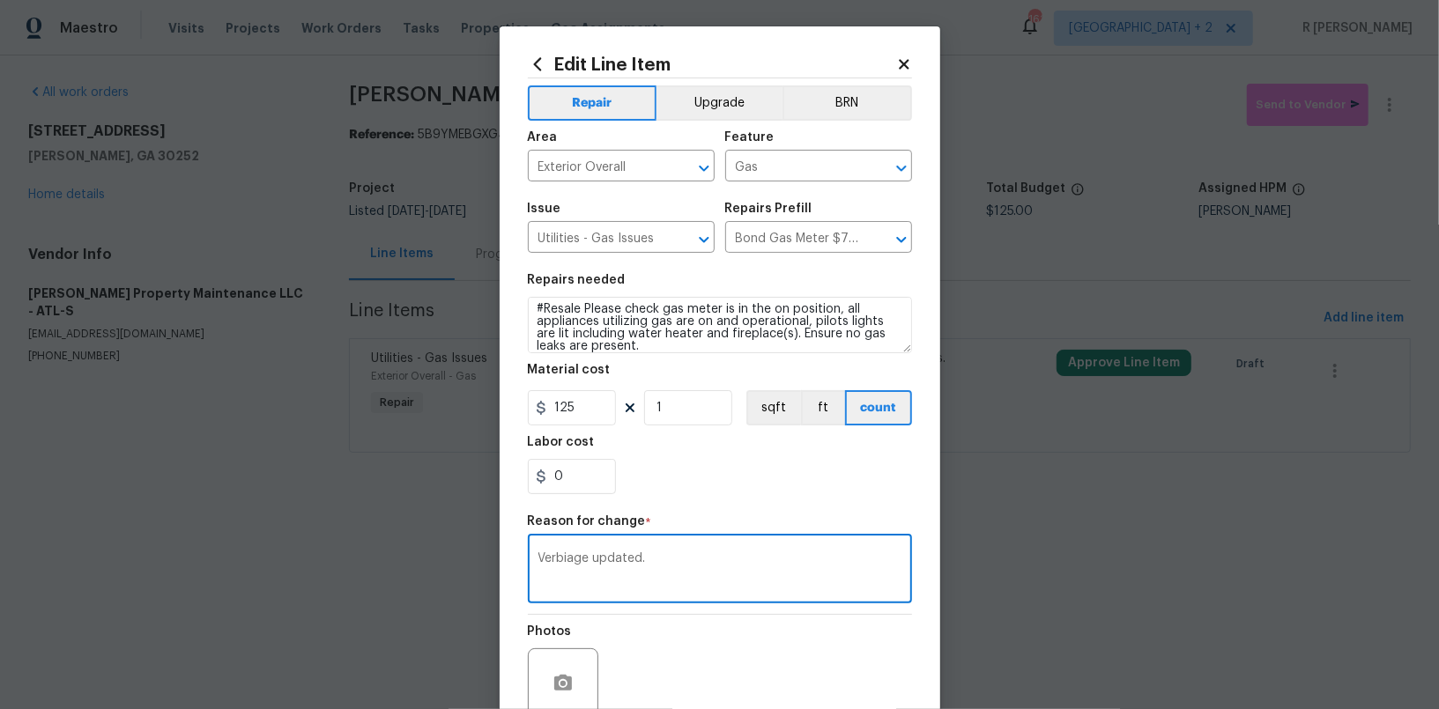
scroll to position [158, 0]
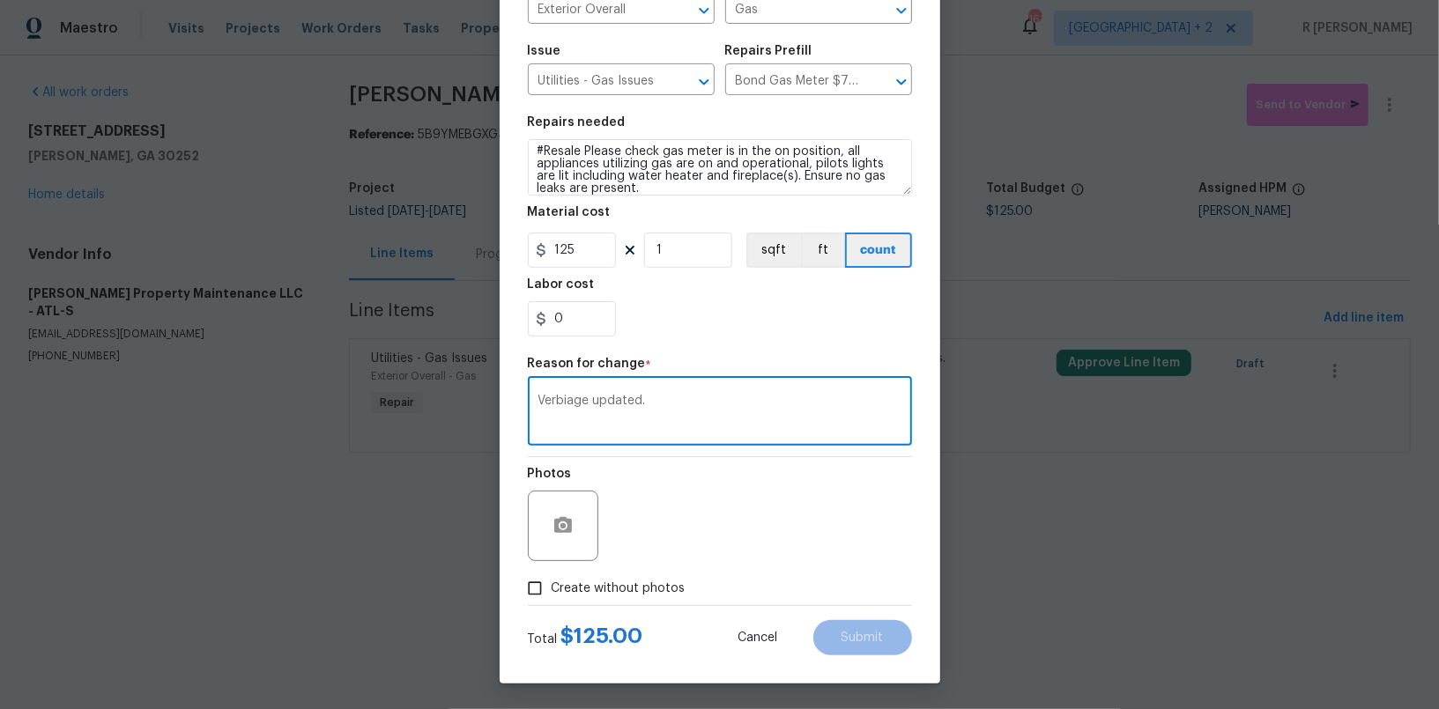
type textarea "Verbiage updated."
click at [574, 590] on span "Create without photos" at bounding box center [619, 589] width 134 height 19
click at [552, 590] on input "Create without photos" at bounding box center [534, 588] width 33 height 33
checkbox input "true"
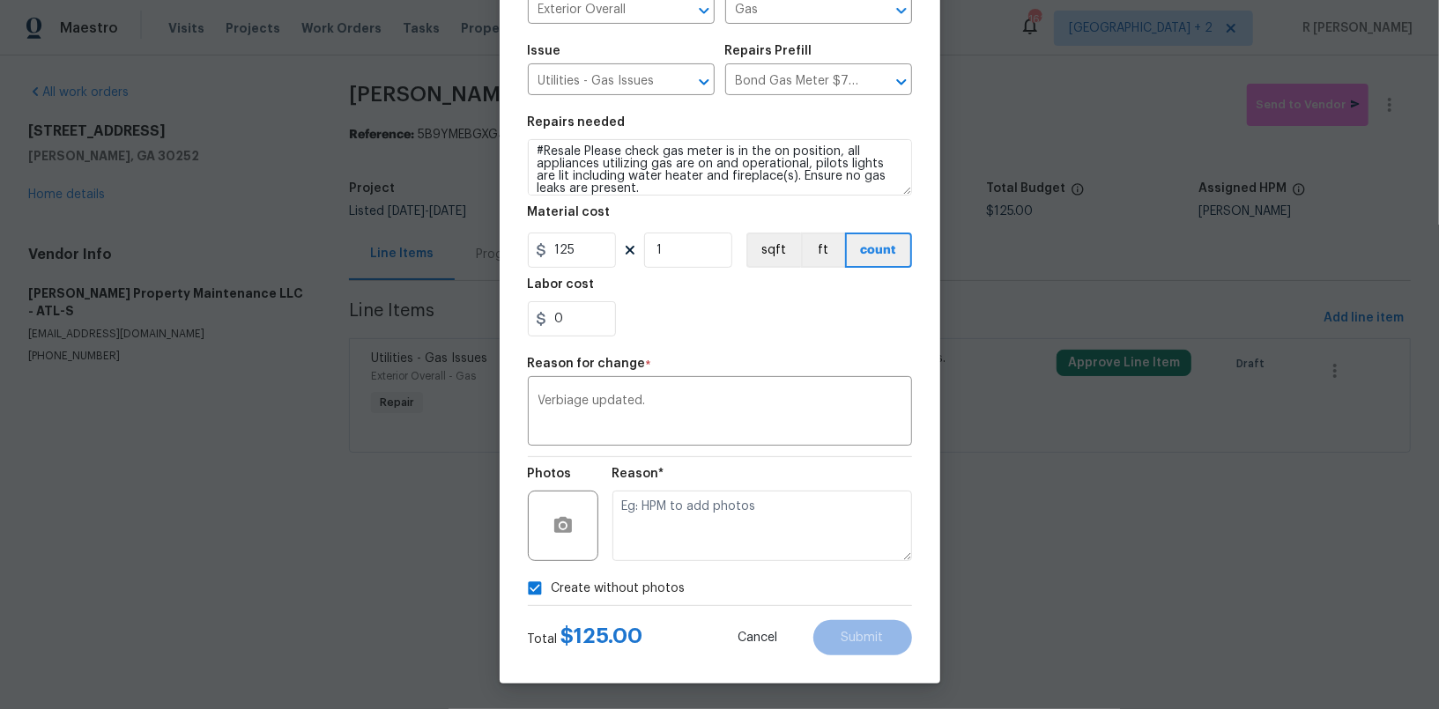
click at [681, 571] on div "Reason*" at bounding box center [763, 514] width 300 height 115
click at [701, 546] on textarea at bounding box center [763, 526] width 300 height 71
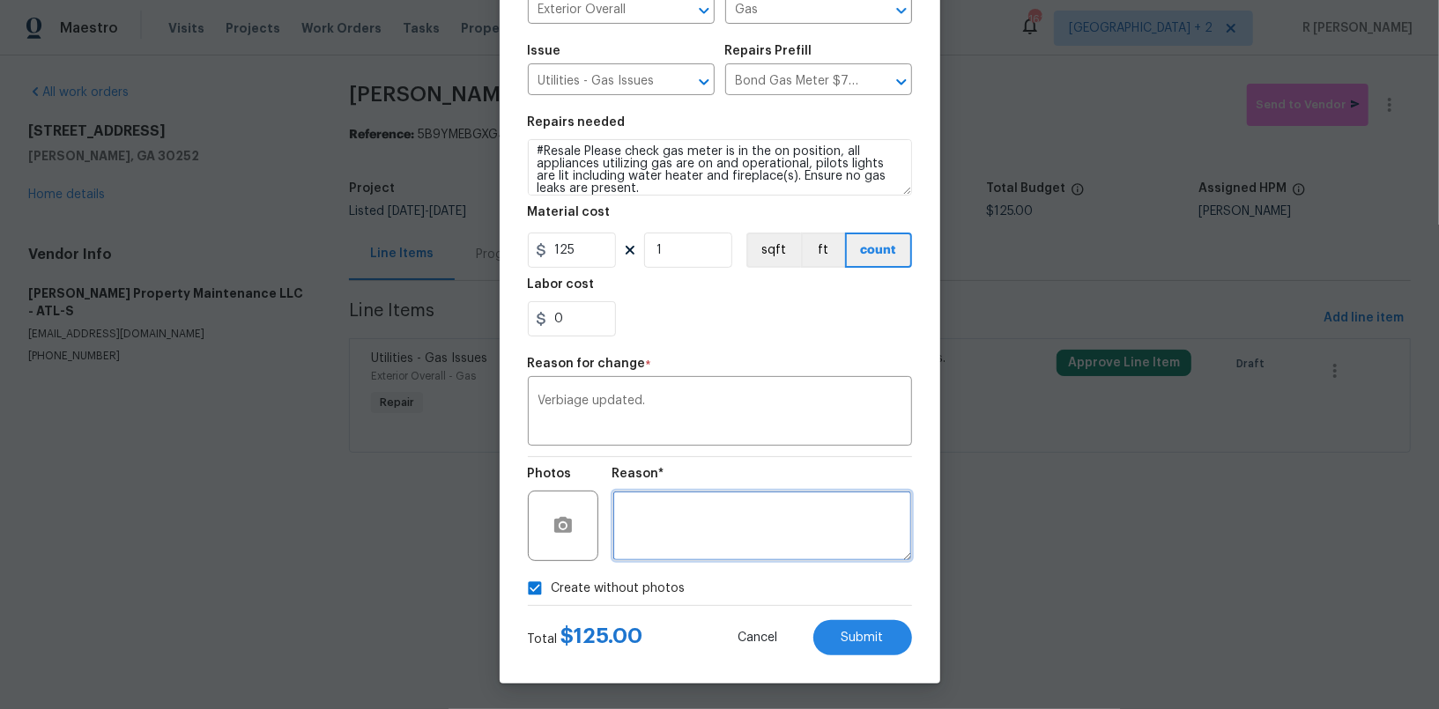
scroll to position [0, 0]
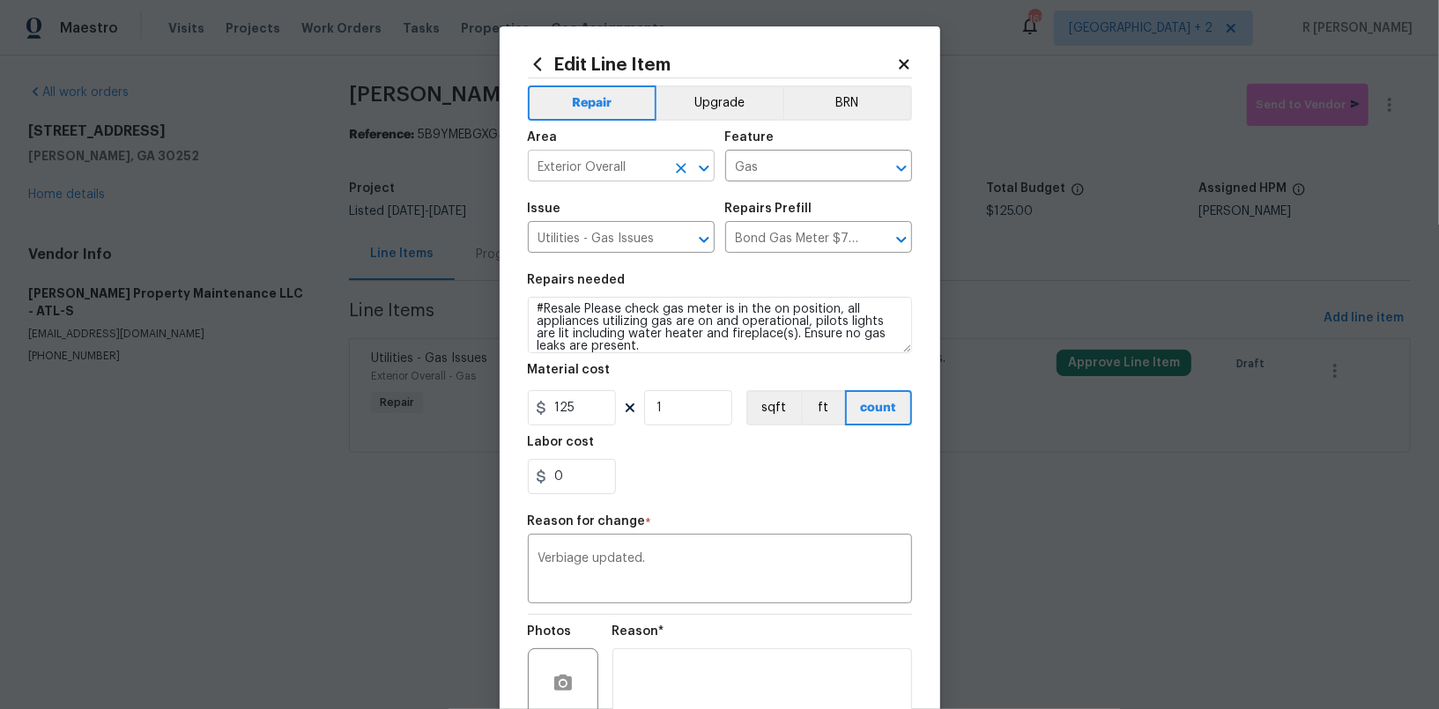
click at [636, 177] on input "Exterior Overall" at bounding box center [596, 167] width 137 height 27
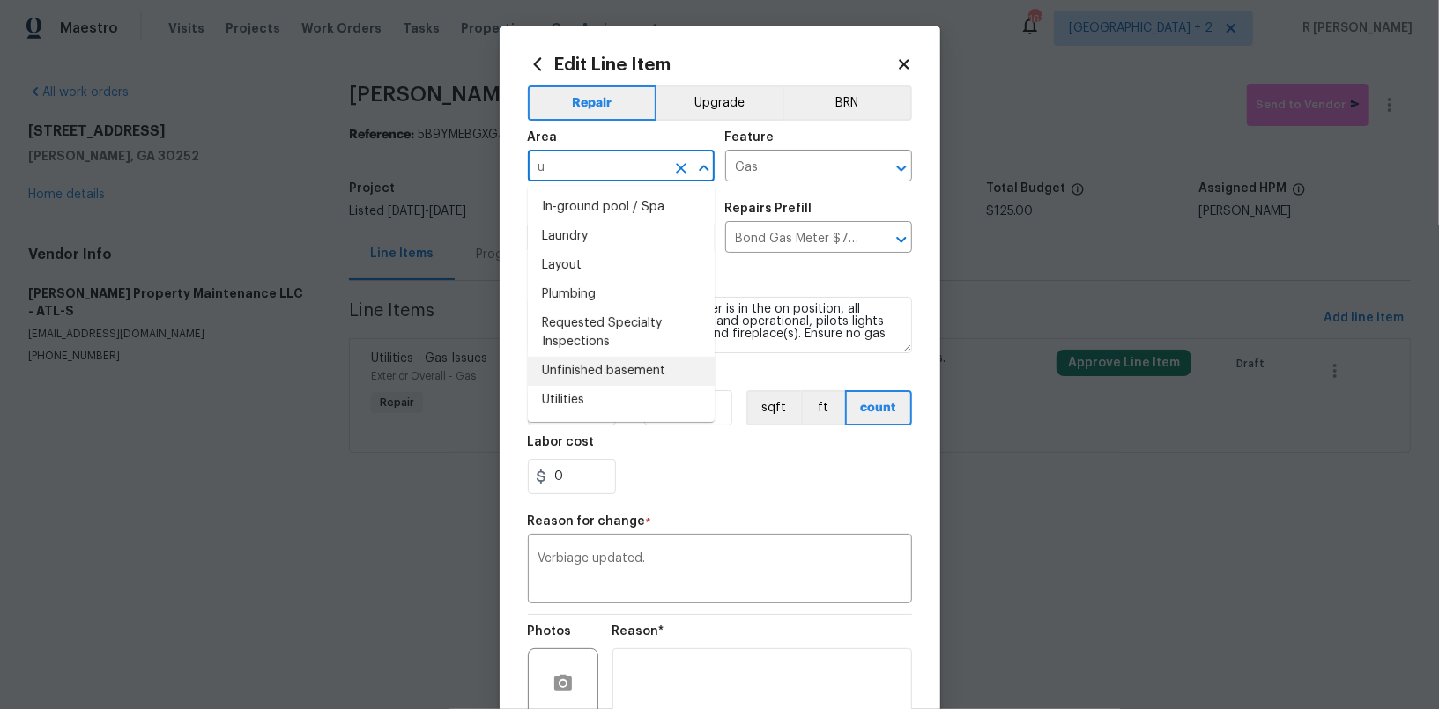
click at [567, 392] on li "Utilities" at bounding box center [621, 400] width 187 height 29
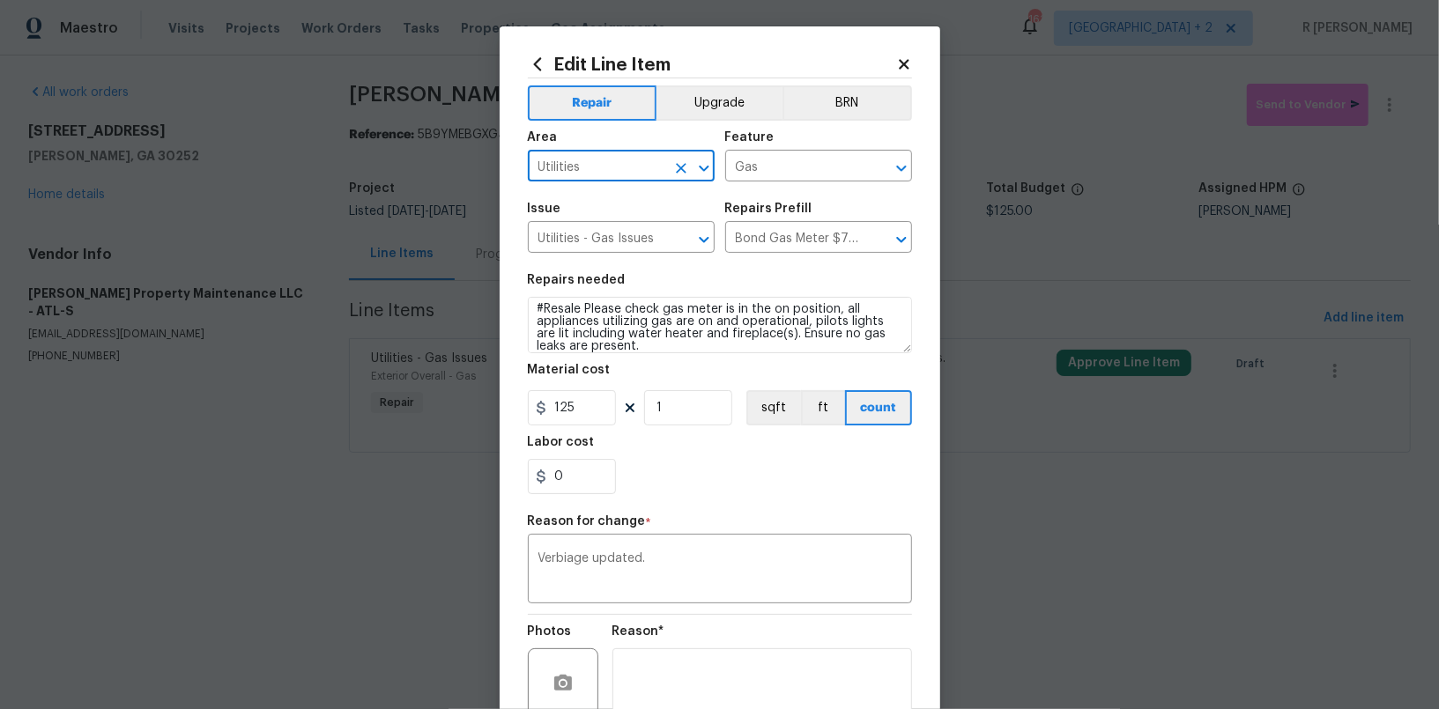
type input "Utilities"
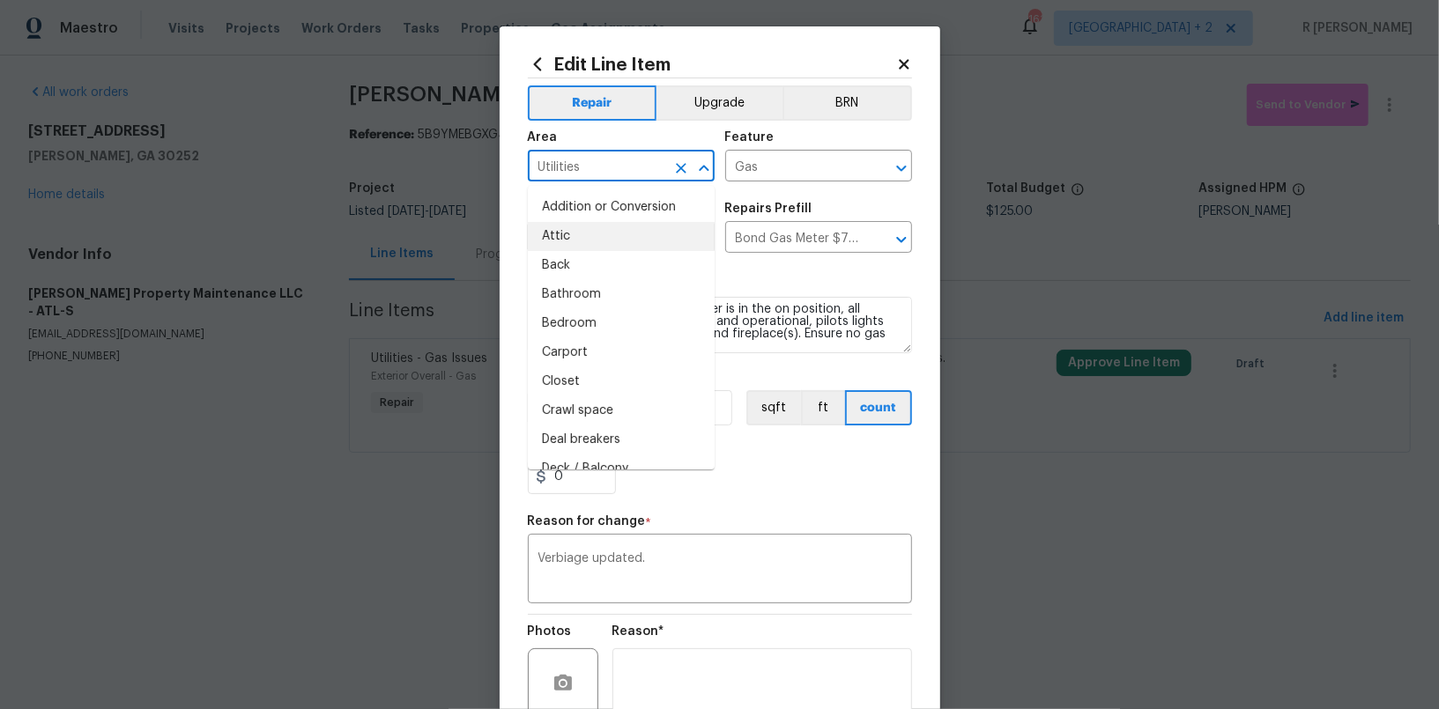
click at [788, 271] on section "Repairs needed #Resale Please check gas meter is in the on position, all applia…" at bounding box center [720, 384] width 384 height 241
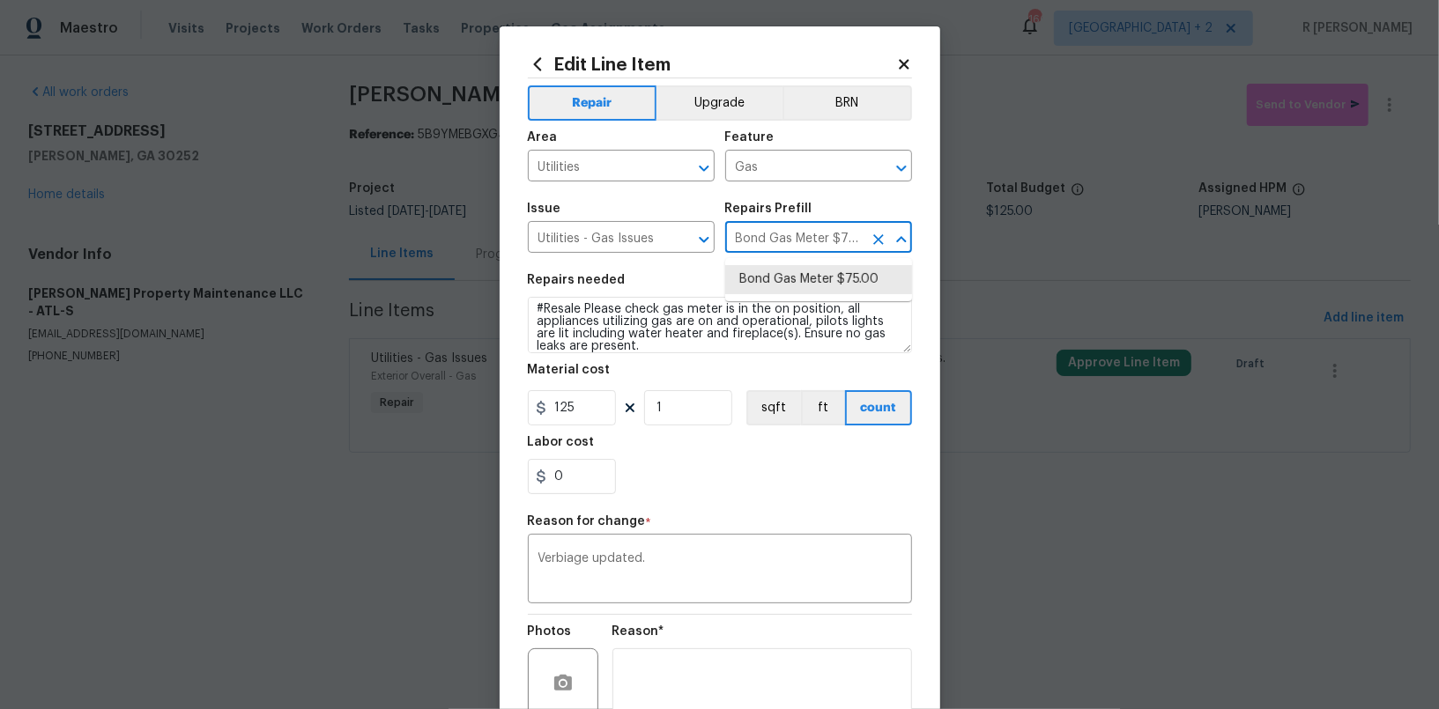
click at [803, 243] on input "Bond Gas Meter $75.00" at bounding box center [793, 239] width 137 height 27
click at [883, 241] on icon "Clear" at bounding box center [879, 240] width 18 height 18
click at [817, 241] on input "text" at bounding box center [793, 239] width 137 height 27
click at [806, 289] on li "Bond Gas Meter $75.00" at bounding box center [818, 279] width 187 height 29
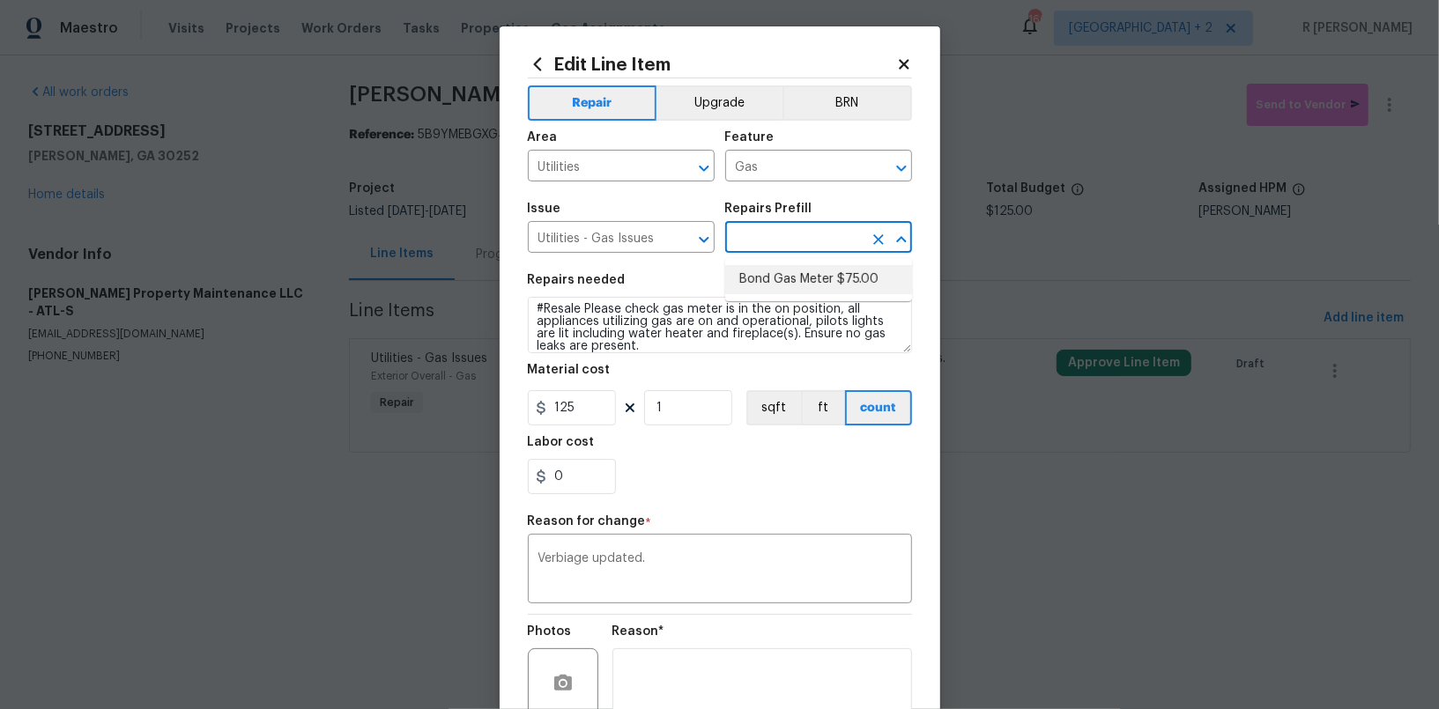
type input "Bond Gas Meter $75.00"
type textarea "Bond Gas Meter: add grounding clamp to gas line near gas meter and wire to grou…"
type input "75"
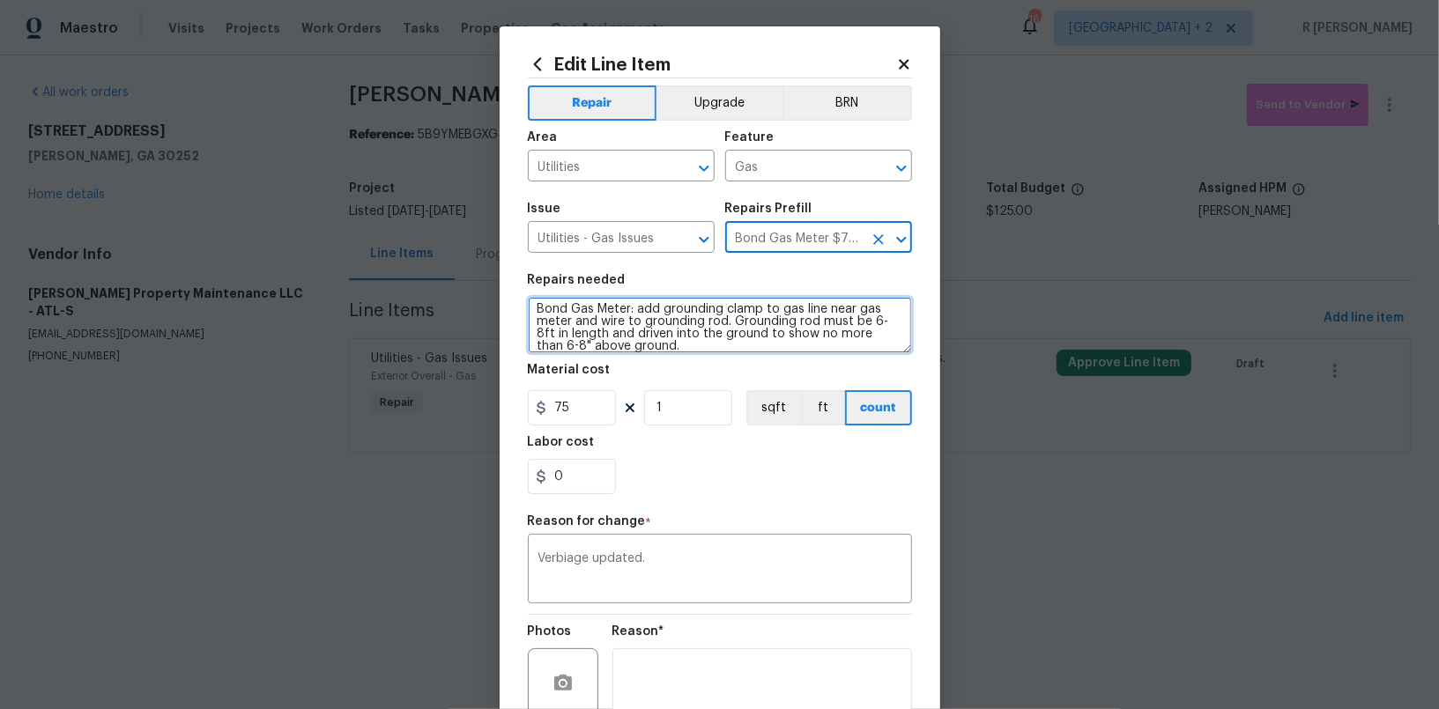
click at [670, 319] on textarea "Bond Gas Meter: add grounding clamp to gas line near gas meter and wire to grou…" at bounding box center [720, 325] width 384 height 56
paste textarea "#Resale Please check gas meter is in the on position, all appliances utilizing …"
type textarea "#Resale Please check gas meter is in the on position, all appliances utilizing …"
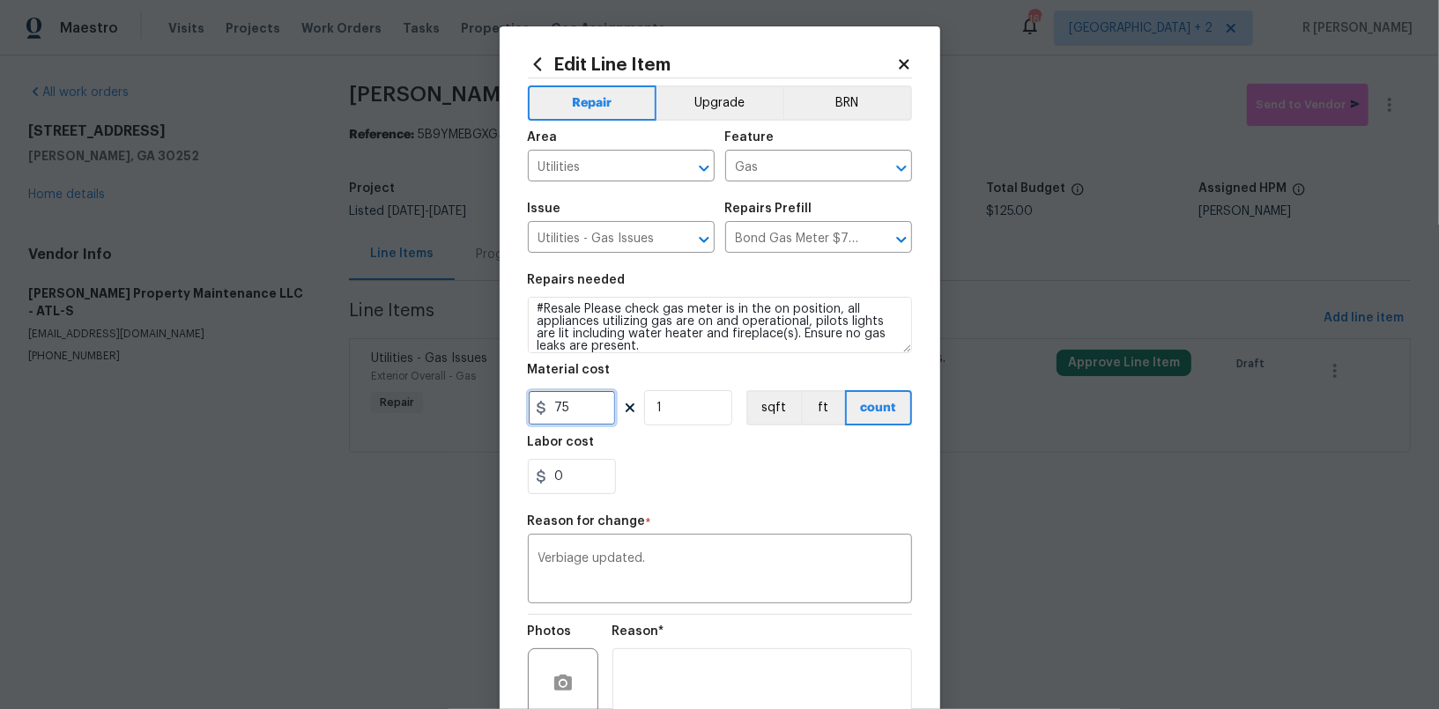
click at [576, 409] on input "75" at bounding box center [572, 407] width 88 height 35
type input "125"
click at [625, 581] on textarea "Verbiage updated." at bounding box center [720, 571] width 363 height 37
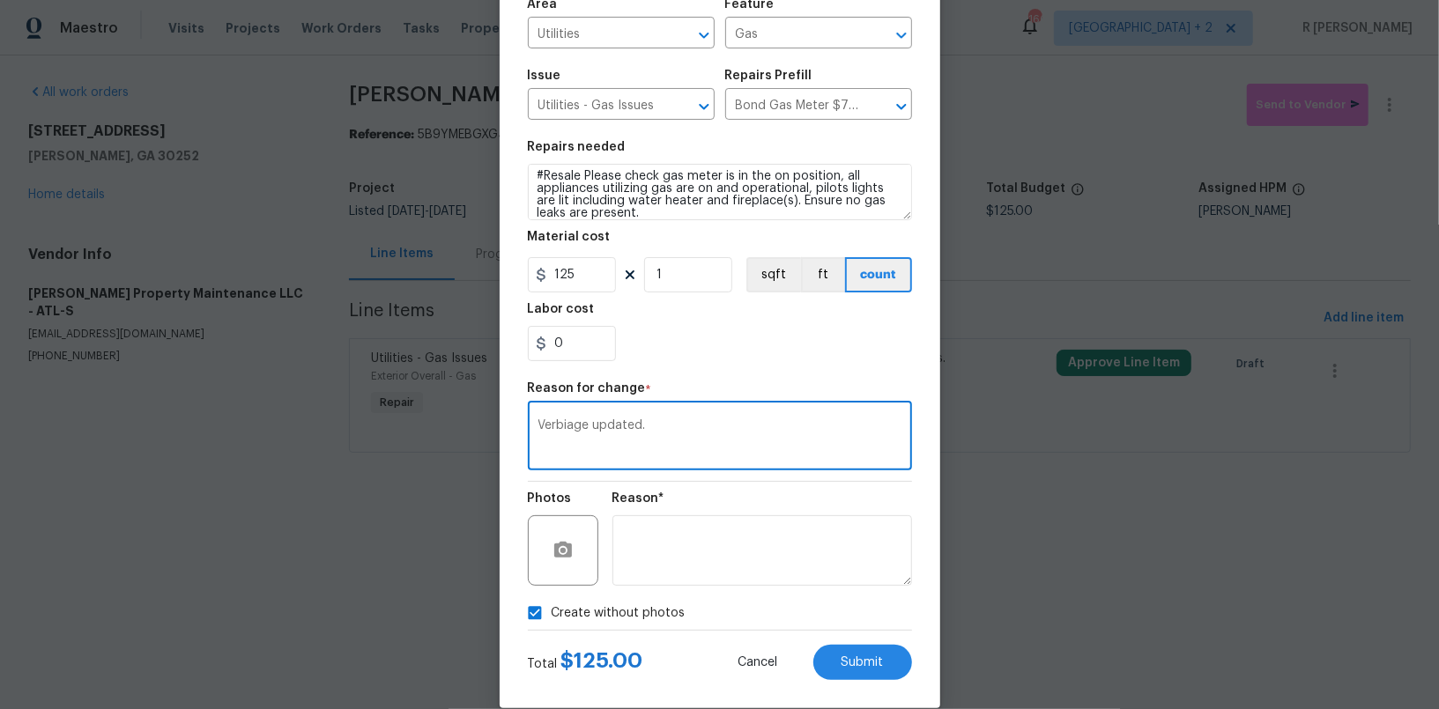
scroll to position [158, 0]
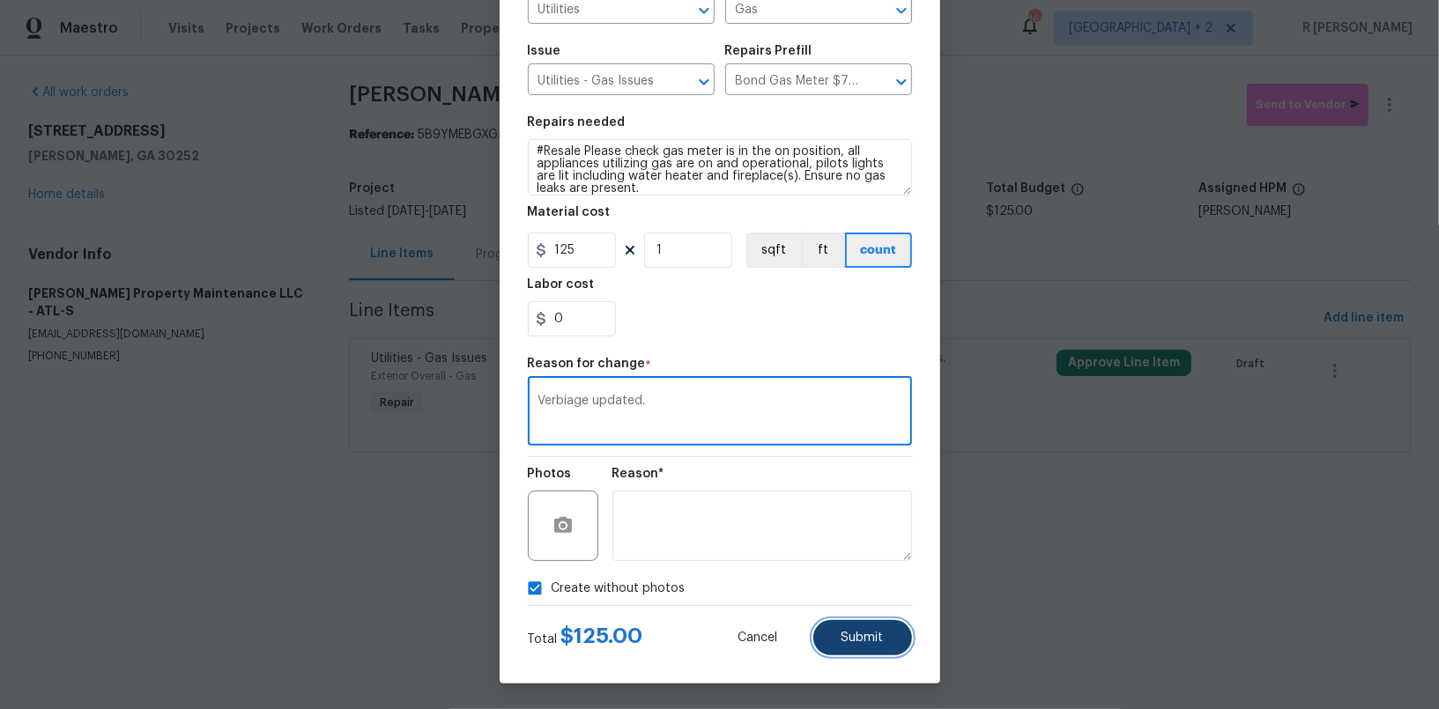
click at [871, 632] on span "Submit" at bounding box center [863, 638] width 42 height 13
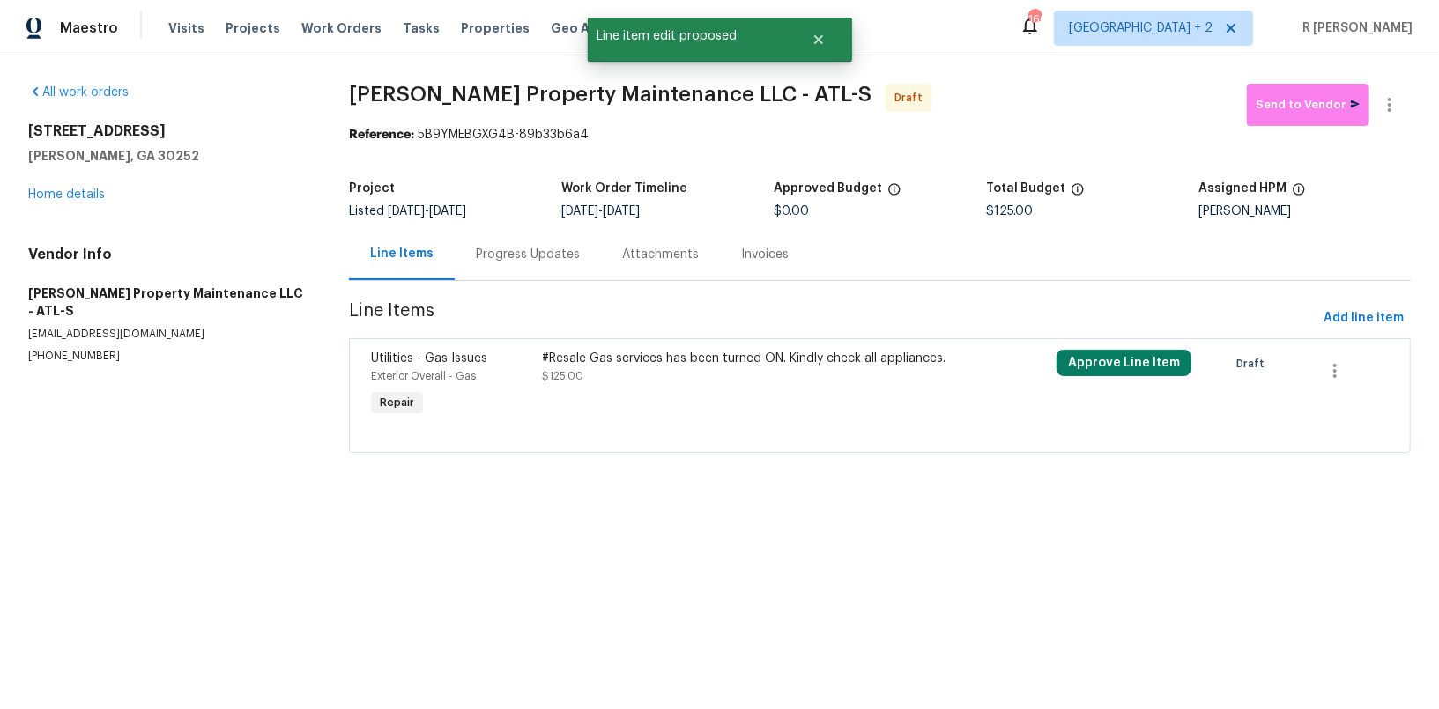
scroll to position [0, 0]
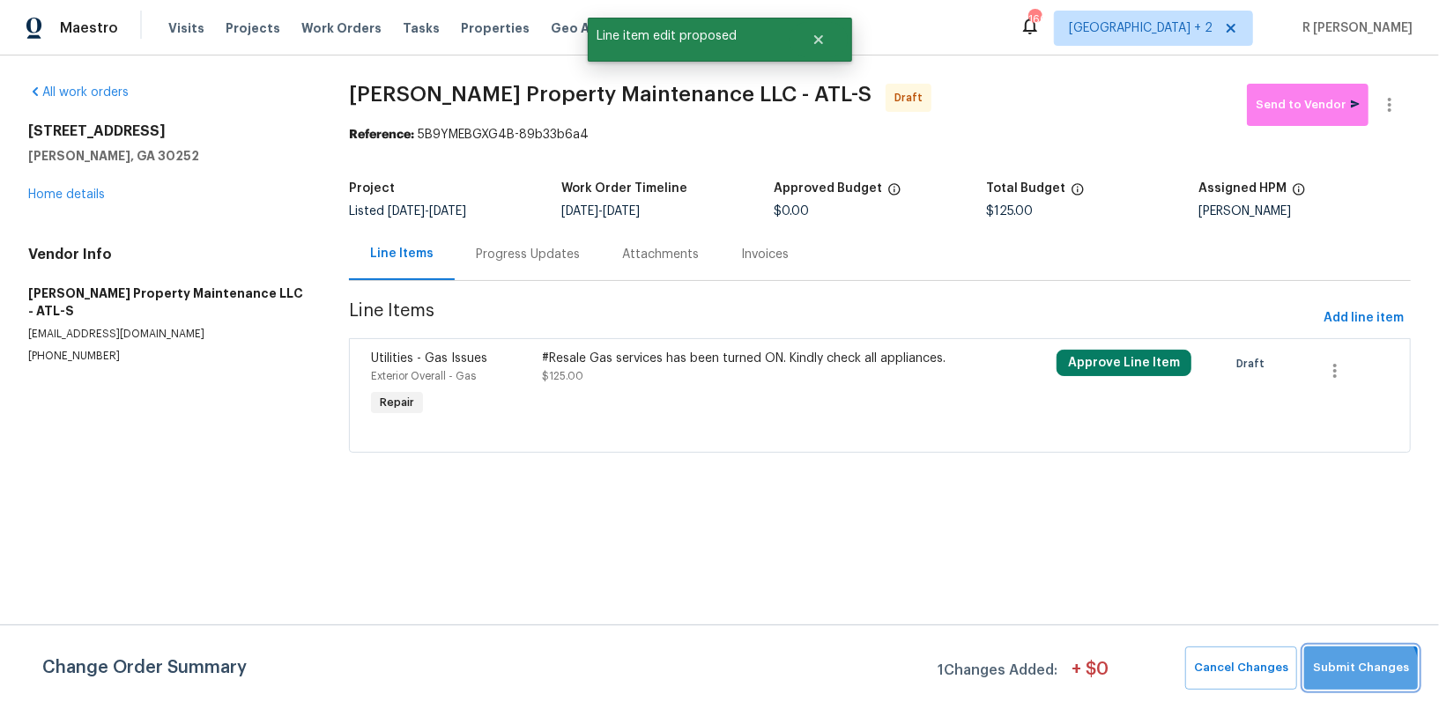
click at [1347, 681] on button "Submit Changes" at bounding box center [1361, 668] width 114 height 43
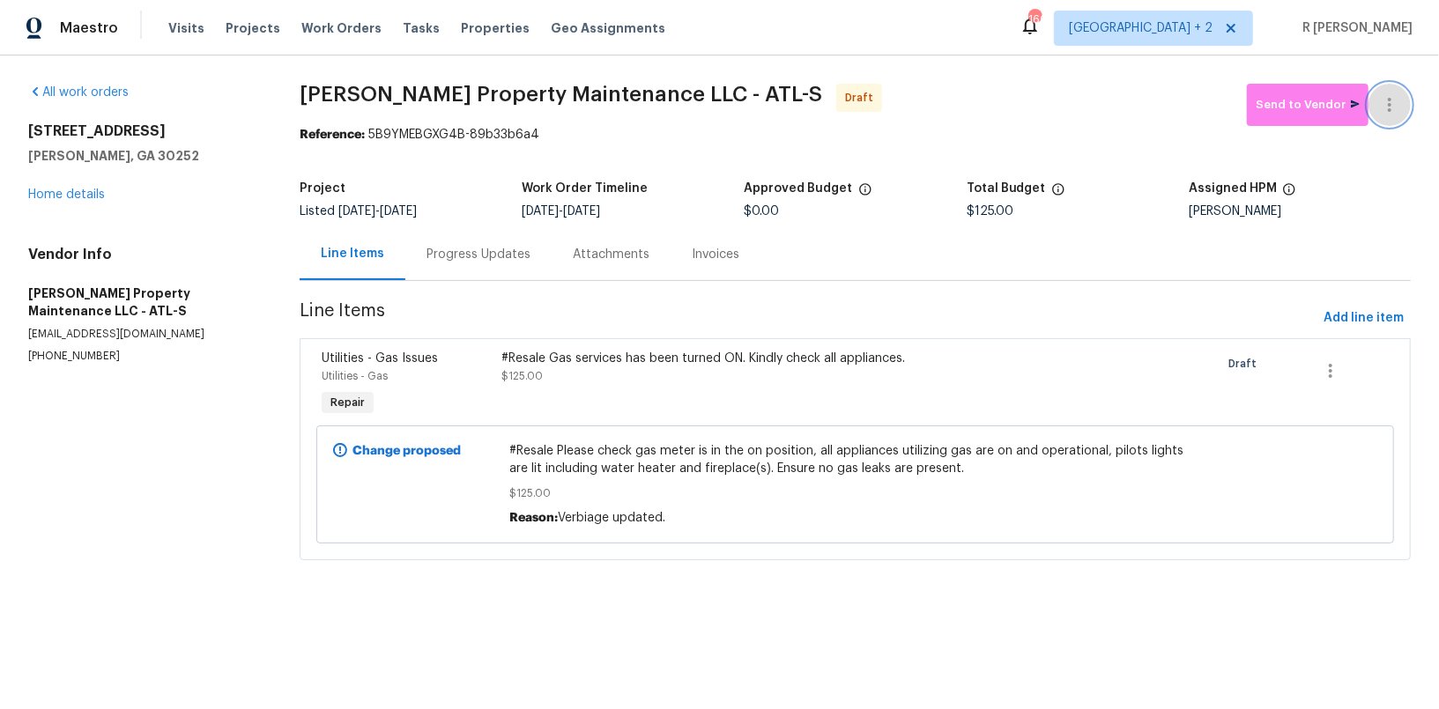
click at [1387, 100] on icon "button" at bounding box center [1389, 104] width 21 height 21
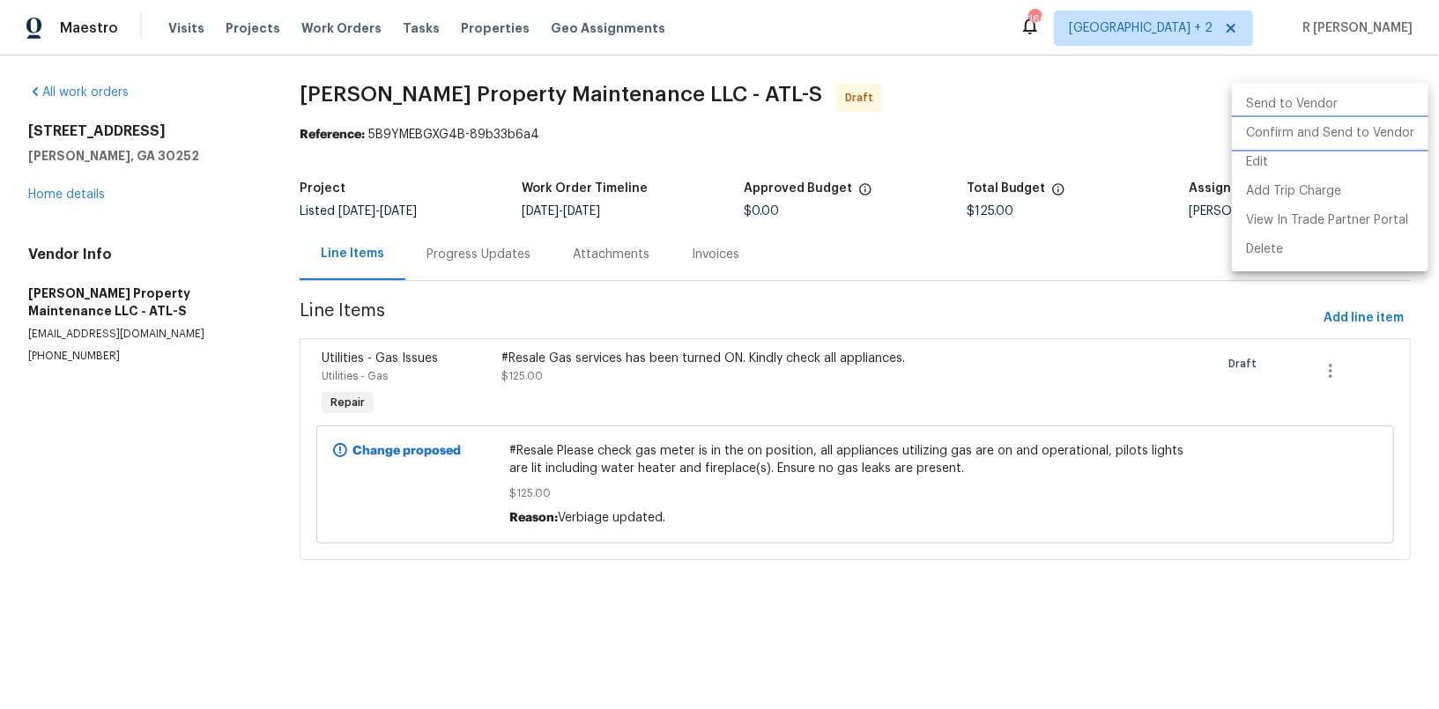
click at [1313, 134] on li "Confirm and Send to Vendor" at bounding box center [1330, 133] width 197 height 29
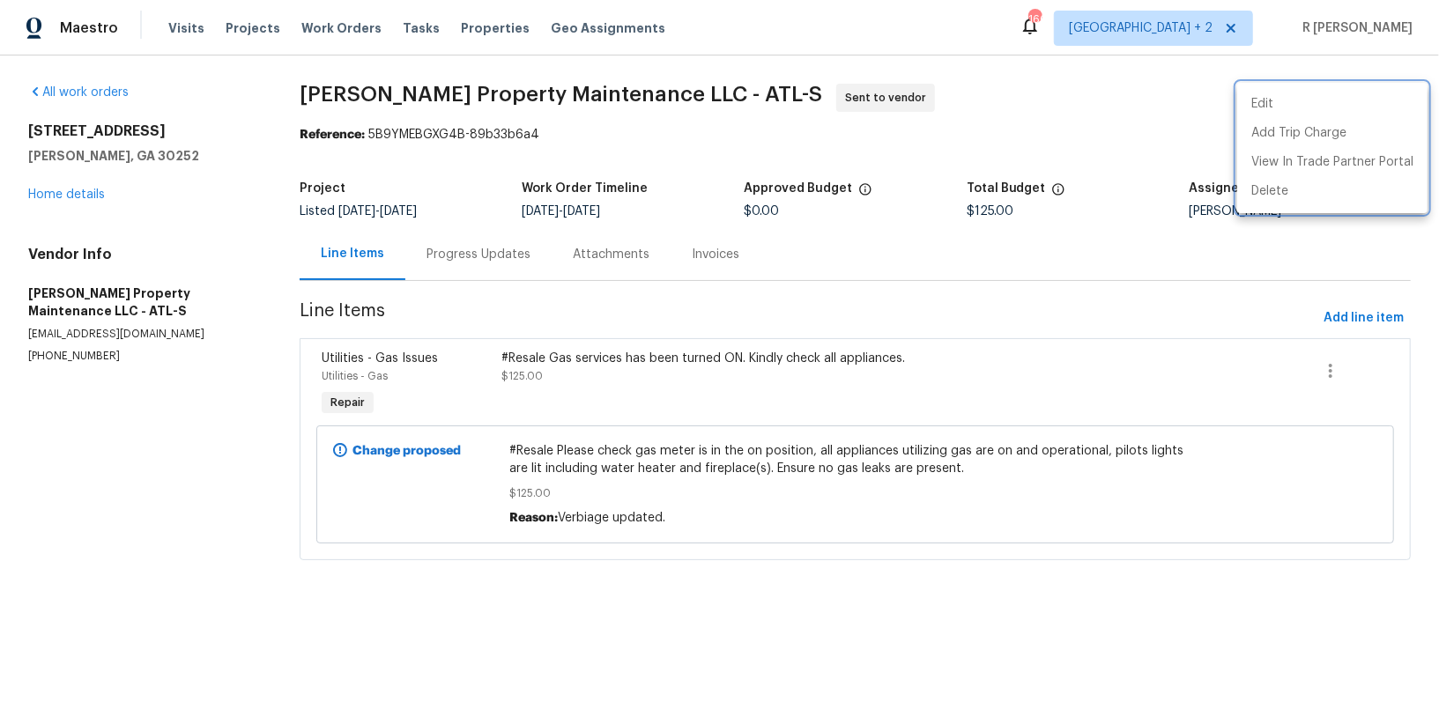
click at [457, 252] on div at bounding box center [719, 354] width 1439 height 709
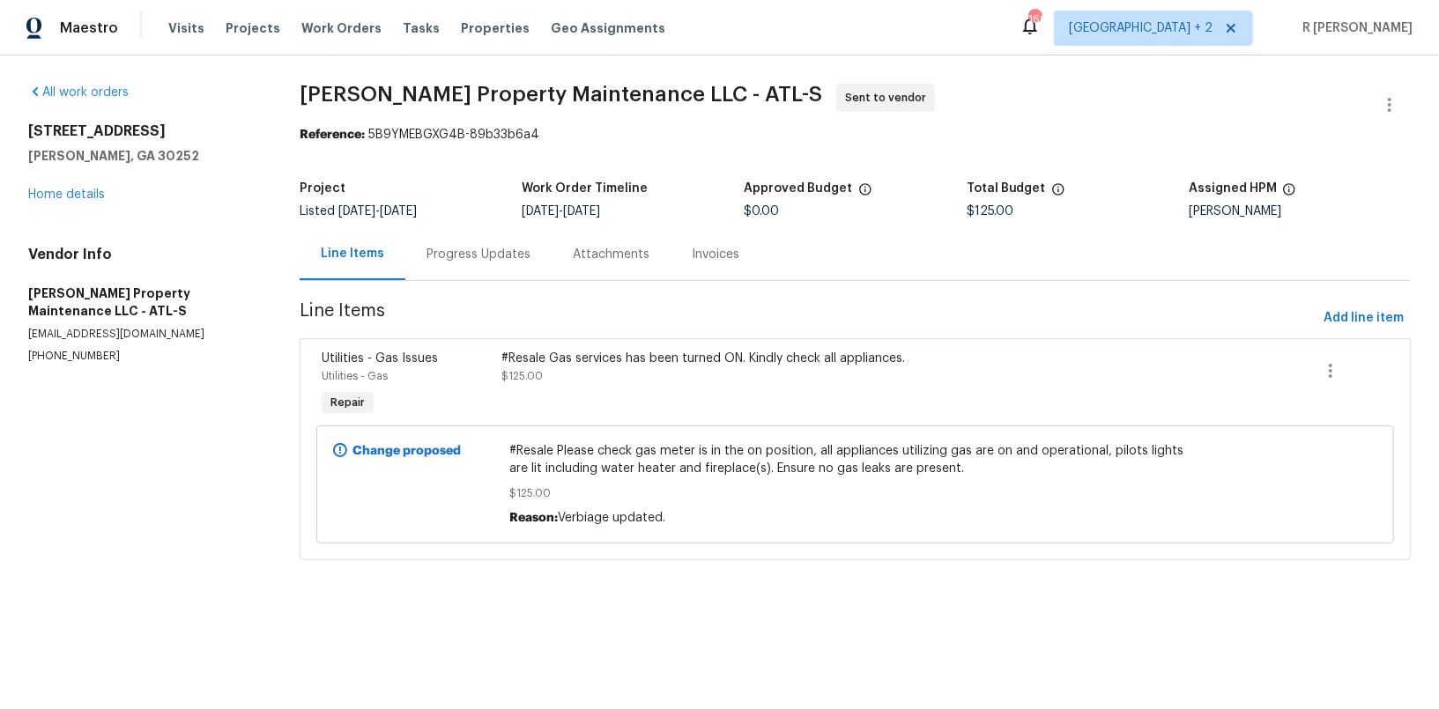
click at [457, 252] on div "Progress Updates" at bounding box center [479, 255] width 104 height 18
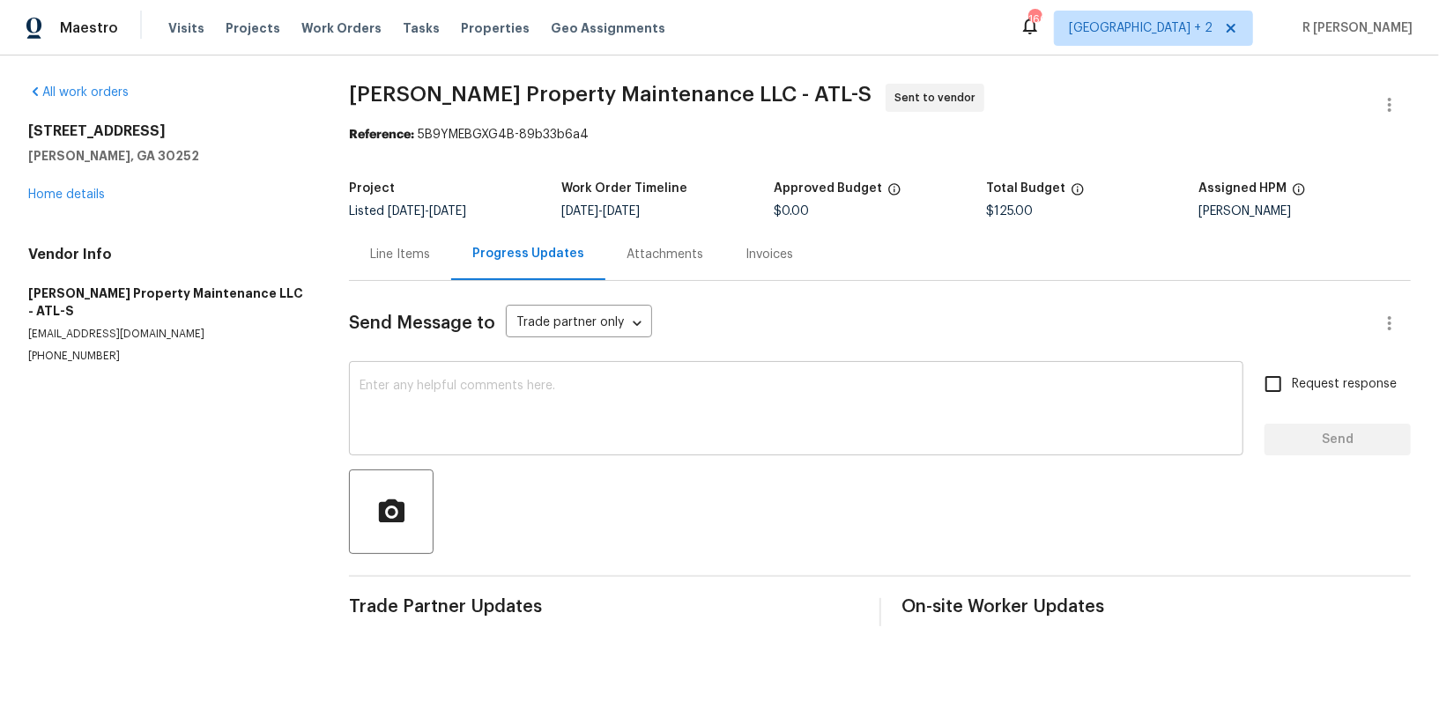
click at [774, 403] on textarea at bounding box center [796, 411] width 873 height 62
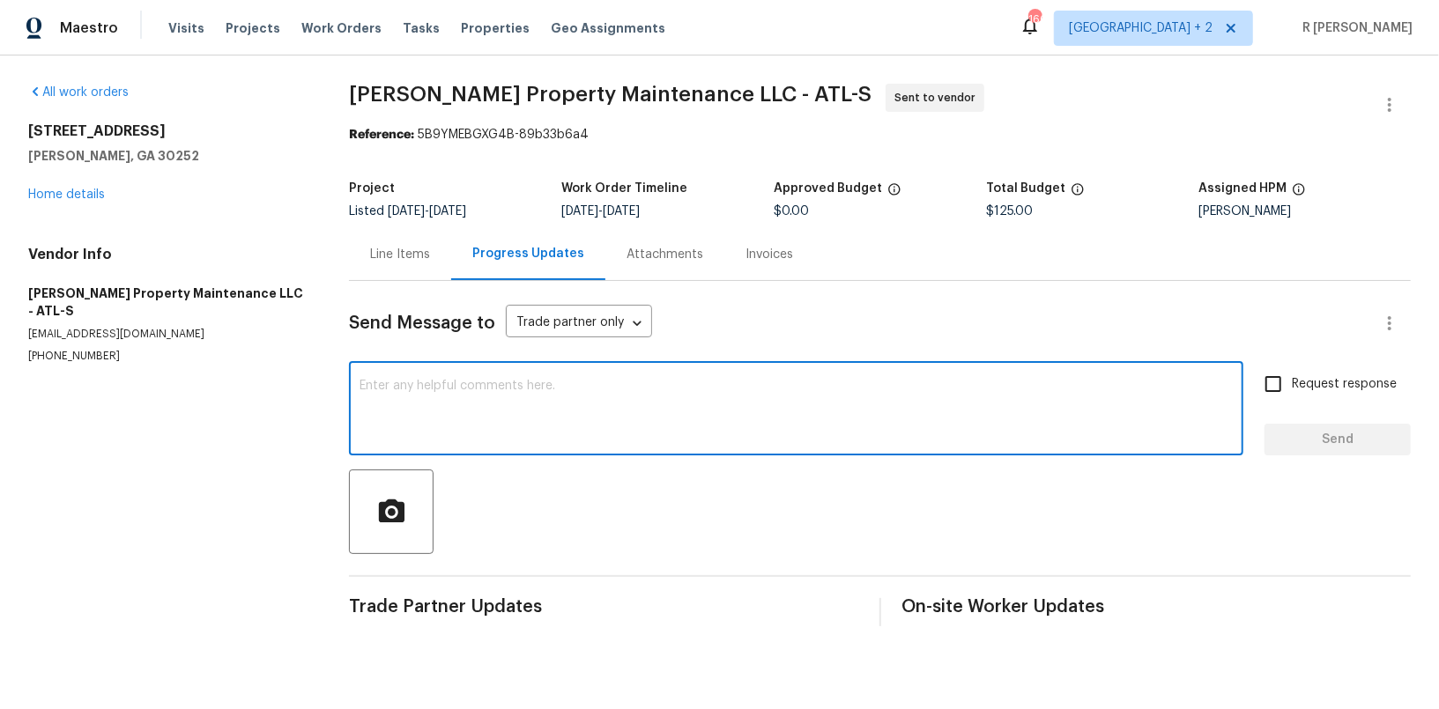
paste textarea "Hey, this is Yogesh from Opendoor. I’m confirming you received the WO for the p…"
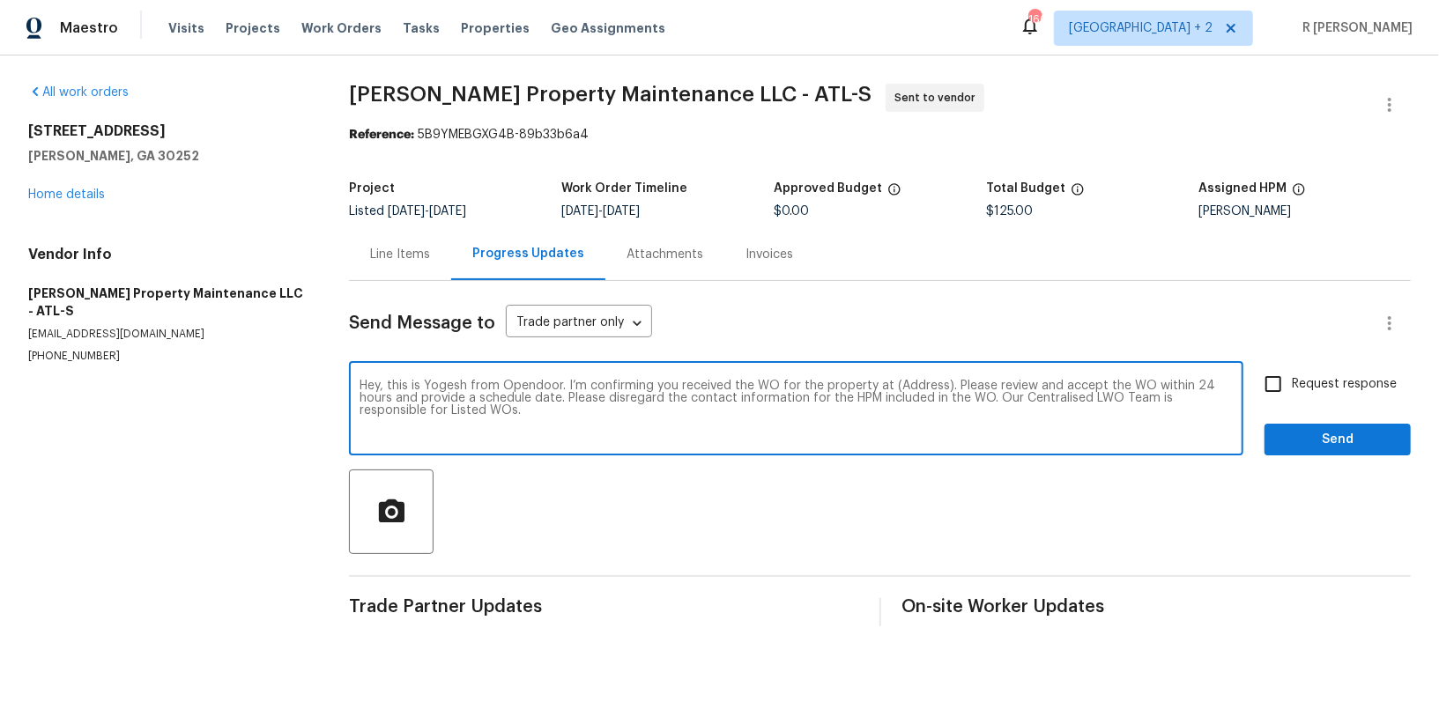
click at [908, 390] on textarea "Hey, this is Yogesh from Opendoor. I’m confirming you received the WO for the p…" at bounding box center [796, 411] width 873 height 62
paste textarea "521 Country Lake Dr, McDonough, GA 30252"
type textarea "Hey, this is Yogesh from Opendoor. I’m confirming you received the WO for the p…"
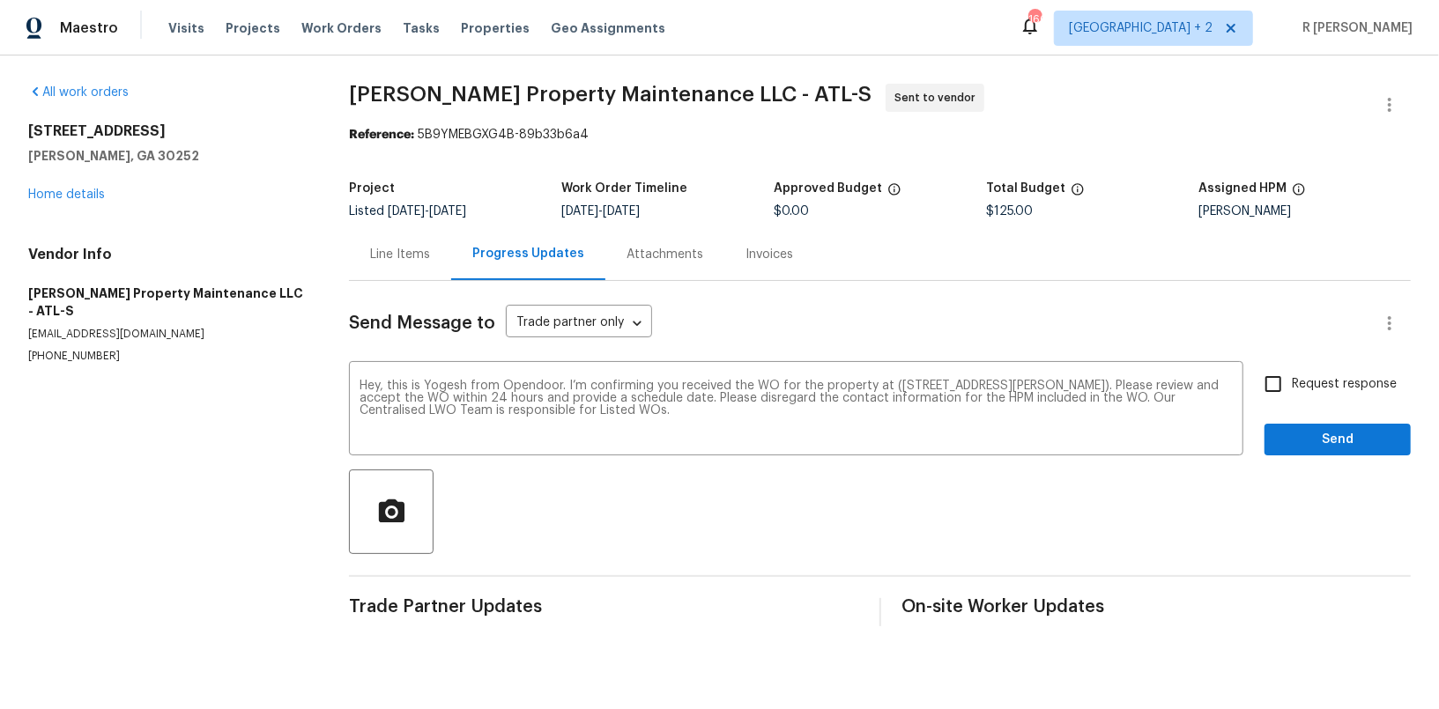
click at [1354, 387] on span "Request response" at bounding box center [1344, 384] width 105 height 19
click at [1292, 387] on input "Request response" at bounding box center [1273, 384] width 37 height 37
checkbox input "true"
click at [1331, 435] on span "Send" at bounding box center [1338, 440] width 118 height 22
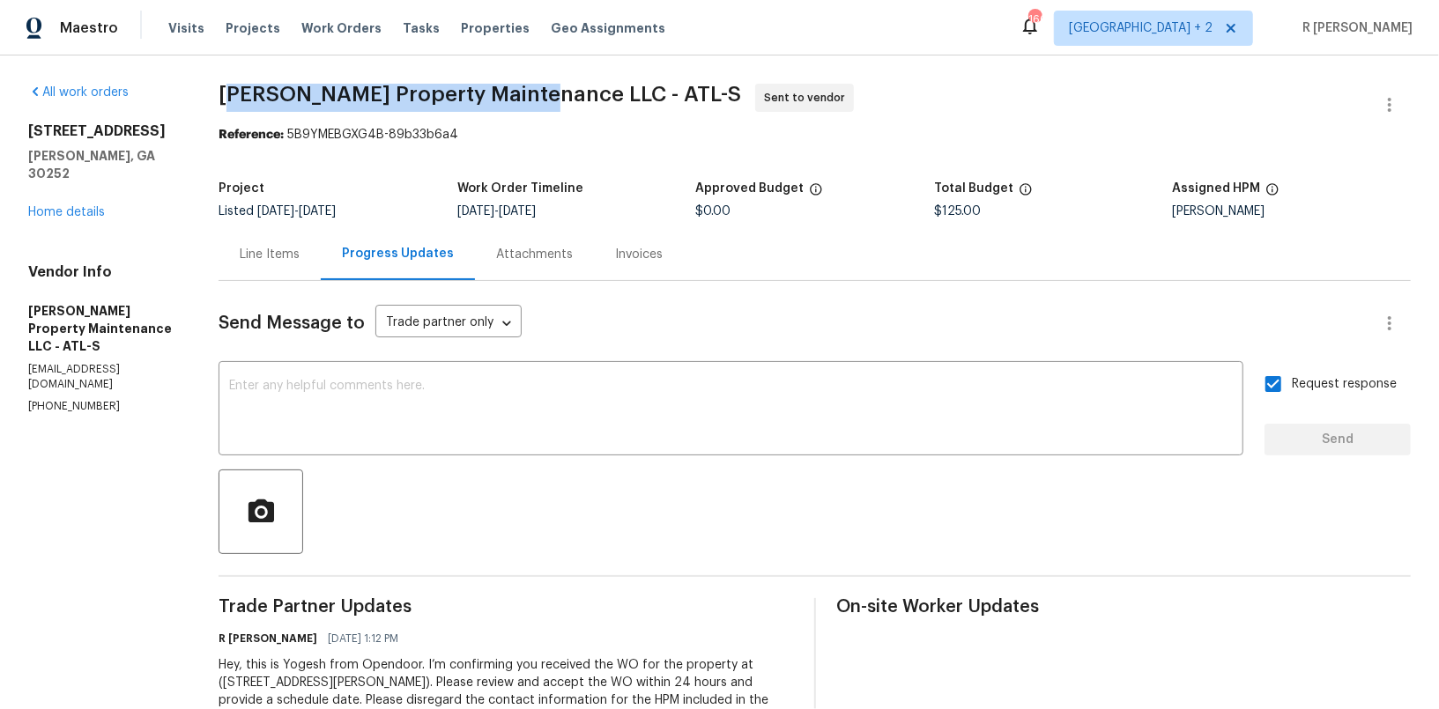
drag, startPoint x: 532, startPoint y: 100, endPoint x: 227, endPoint y: 97, distance: 305.0
click at [227, 97] on span "Glen Property Maintenance LLC - ATL-S" at bounding box center [480, 94] width 523 height 21
copy span "len Property Maintenance LLC"
click at [73, 206] on link "Home details" at bounding box center [66, 212] width 77 height 12
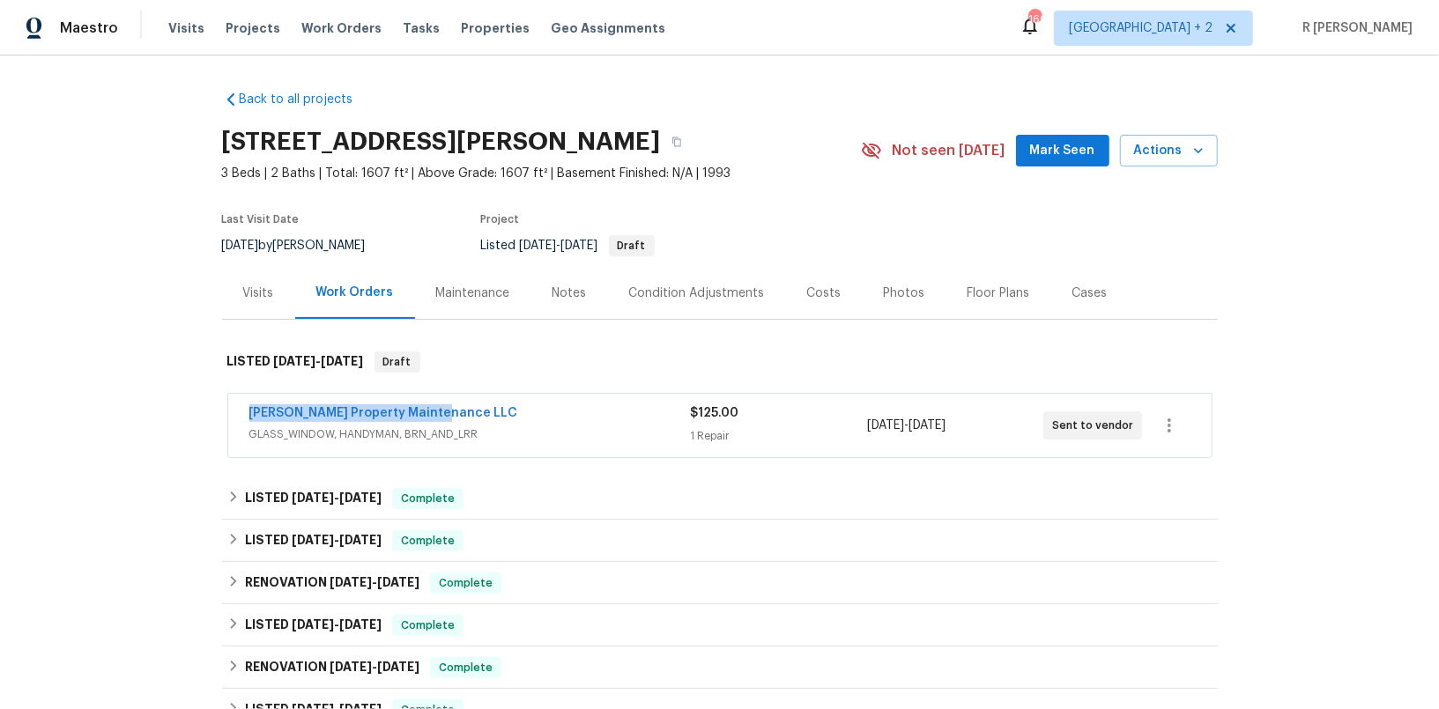
drag, startPoint x: 451, startPoint y: 417, endPoint x: 215, endPoint y: 379, distance: 239.2
click at [224, 381] on div "LISTED 9/23/25 - 9/25/25 Draft Glen Property Maintenance LLC GLASS_WINDOW, HAND…" at bounding box center [720, 399] width 996 height 130
copy link "Glen Property Maintenance LLC"
